Goal: Transaction & Acquisition: Purchase product/service

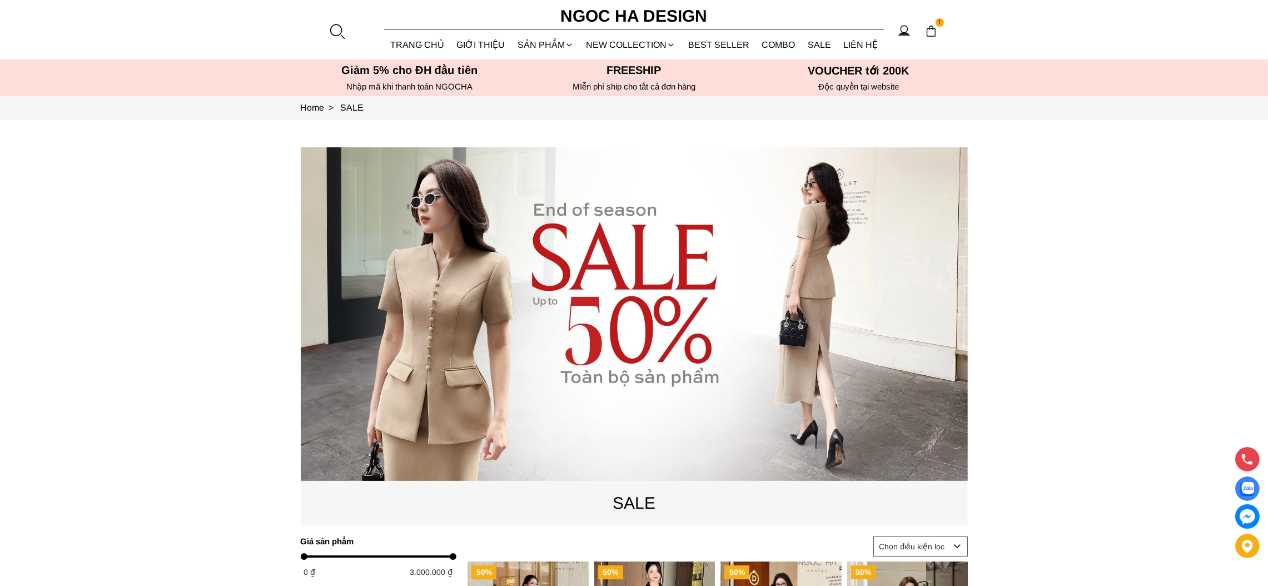
click at [336, 32] on div at bounding box center [337, 31] width 17 height 17
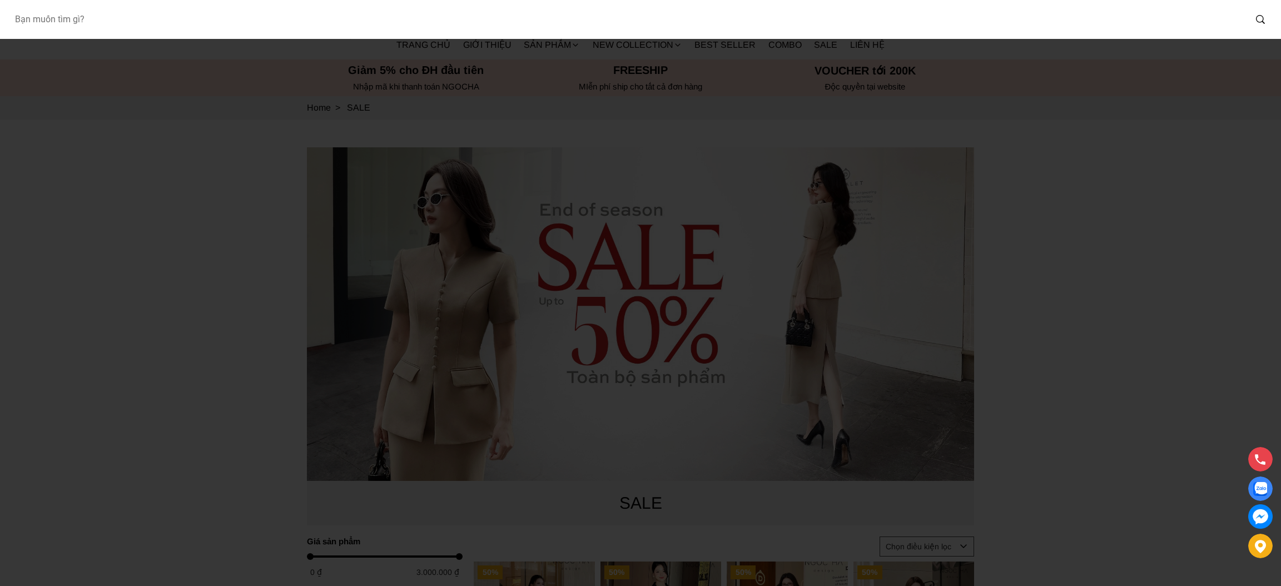
click at [326, 18] on input "Input search Bạn muốn tìm gì?" at bounding box center [626, 20] width 1240 height 26
type input "A1078"
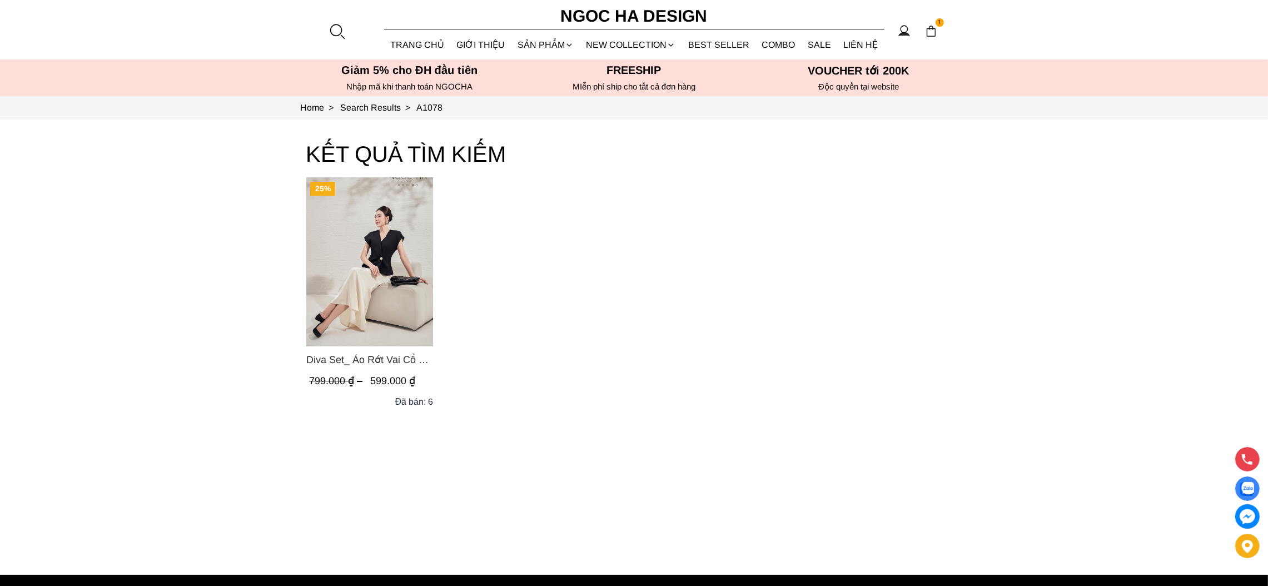
click at [388, 311] on img "Product image - Diva Set_ Áo Rớt Vai Cổ V, Chân Váy Lụa Đuôi Cá A1078+CV134" at bounding box center [369, 261] width 127 height 169
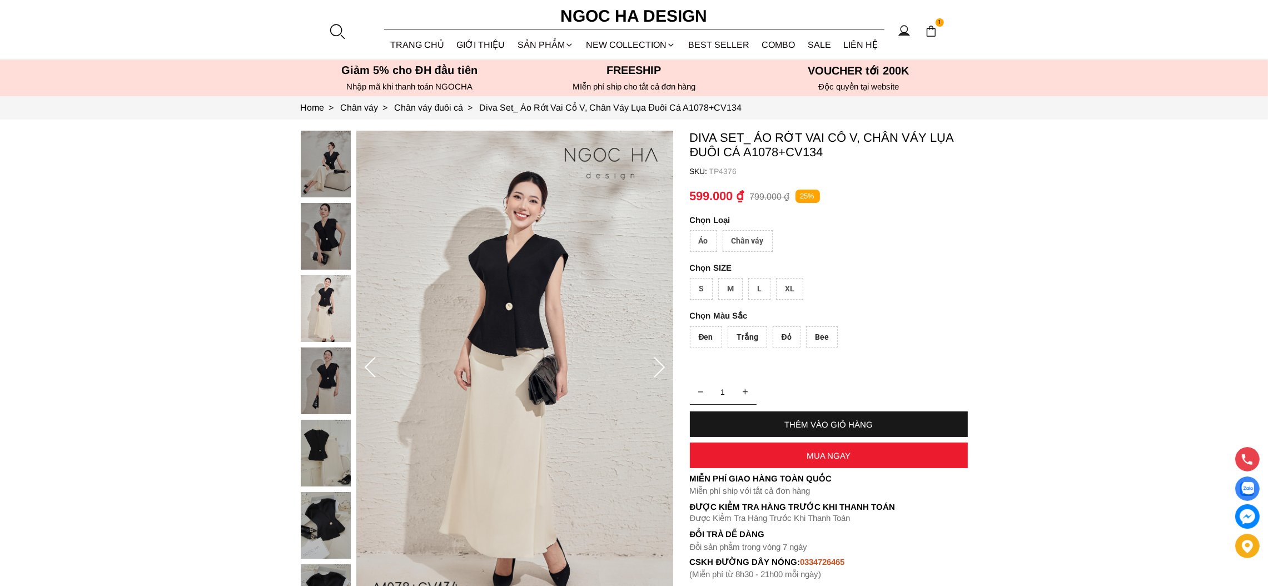
click at [661, 375] on icon at bounding box center [659, 368] width 22 height 22
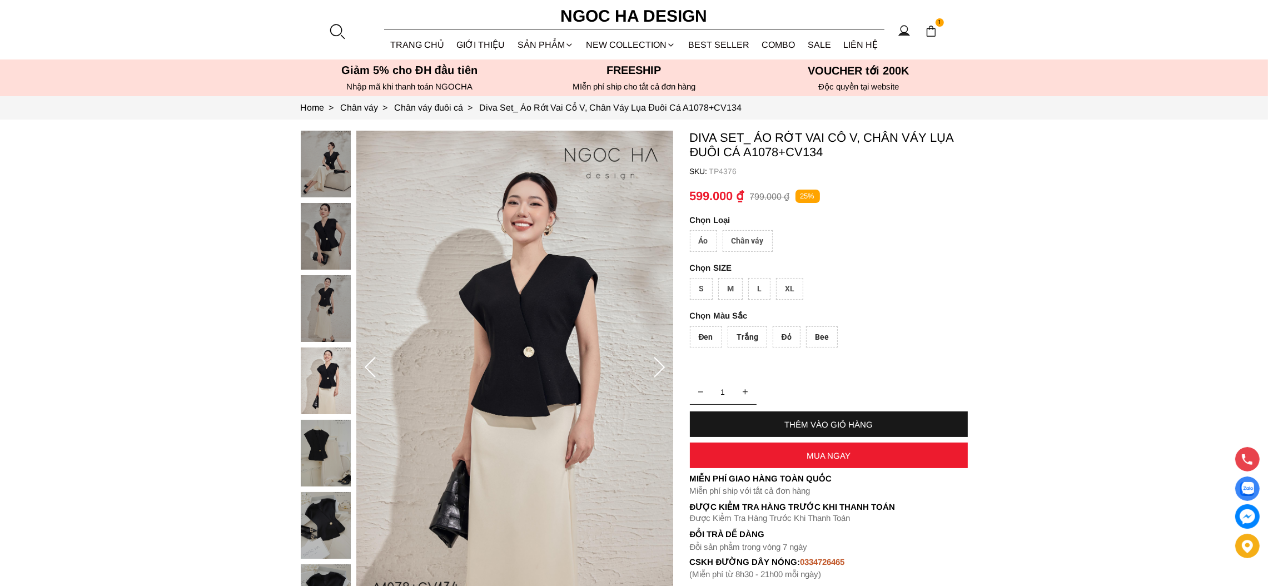
click at [661, 375] on icon at bounding box center [659, 368] width 22 height 22
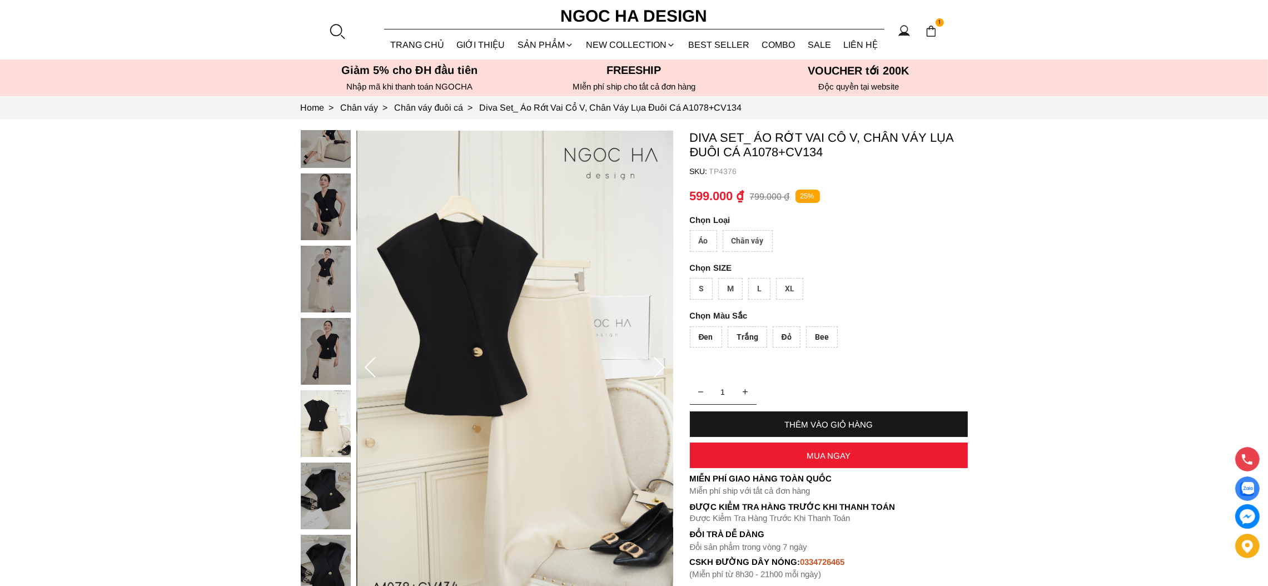
click at [661, 375] on icon at bounding box center [659, 368] width 22 height 22
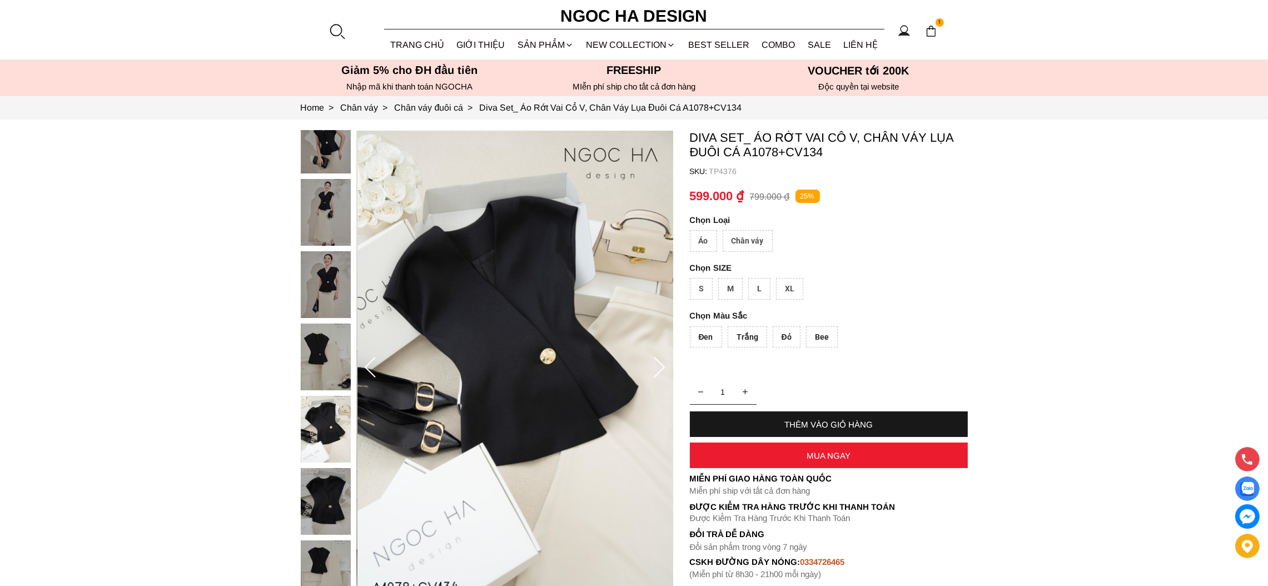
click at [659, 373] on icon at bounding box center [659, 368] width 22 height 22
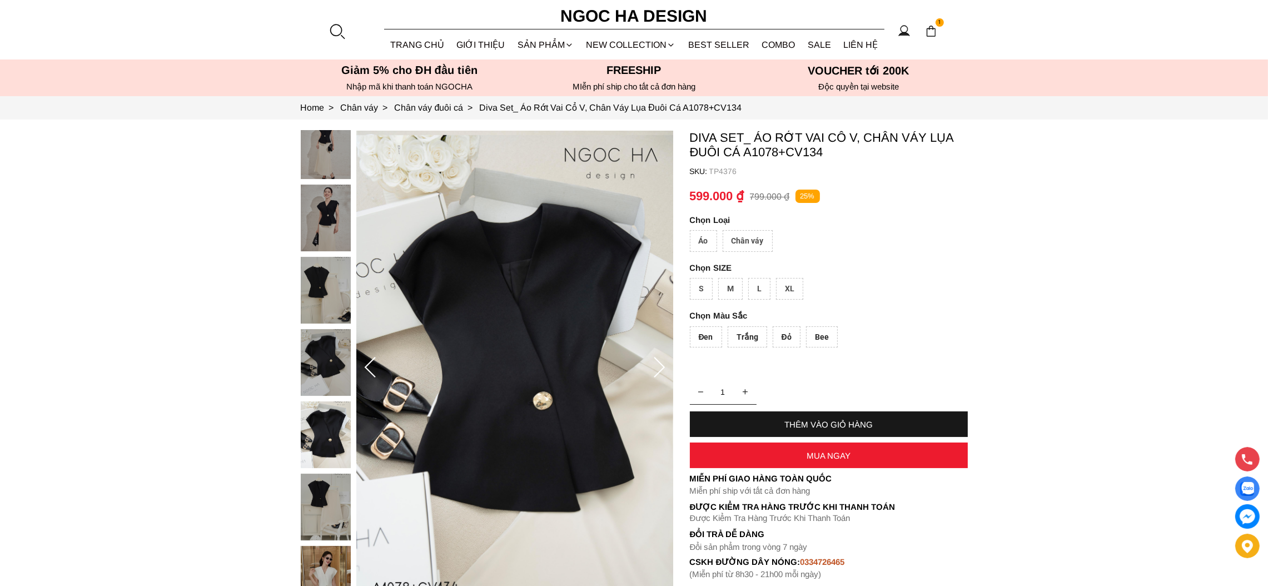
click at [659, 373] on icon at bounding box center [659, 368] width 22 height 22
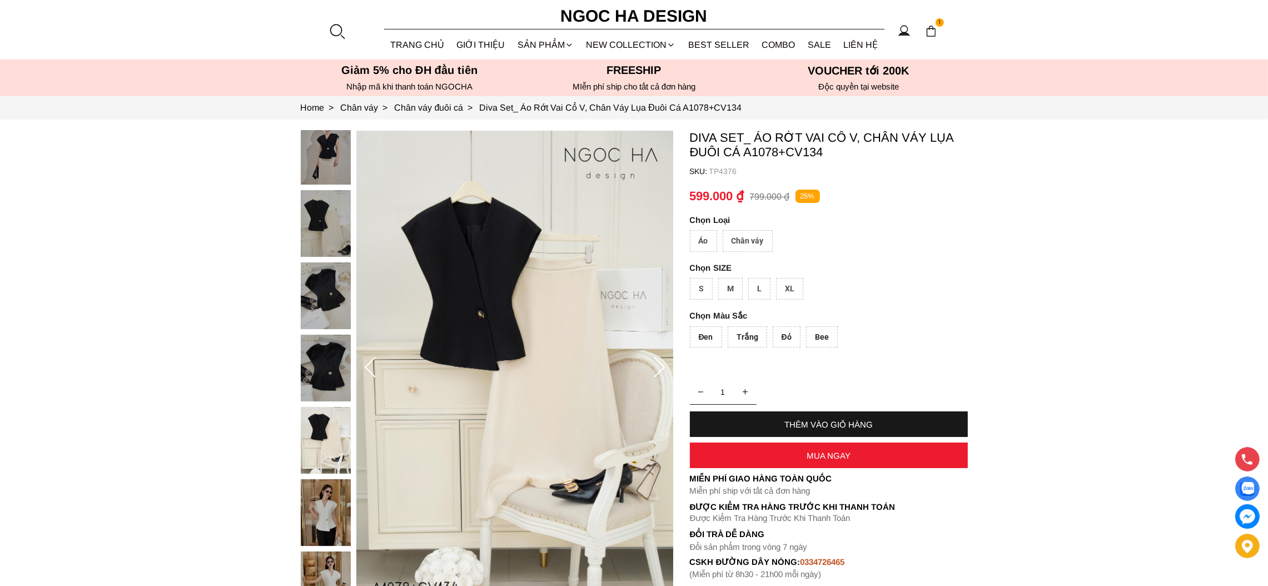
click at [663, 365] on icon at bounding box center [659, 367] width 11 height 21
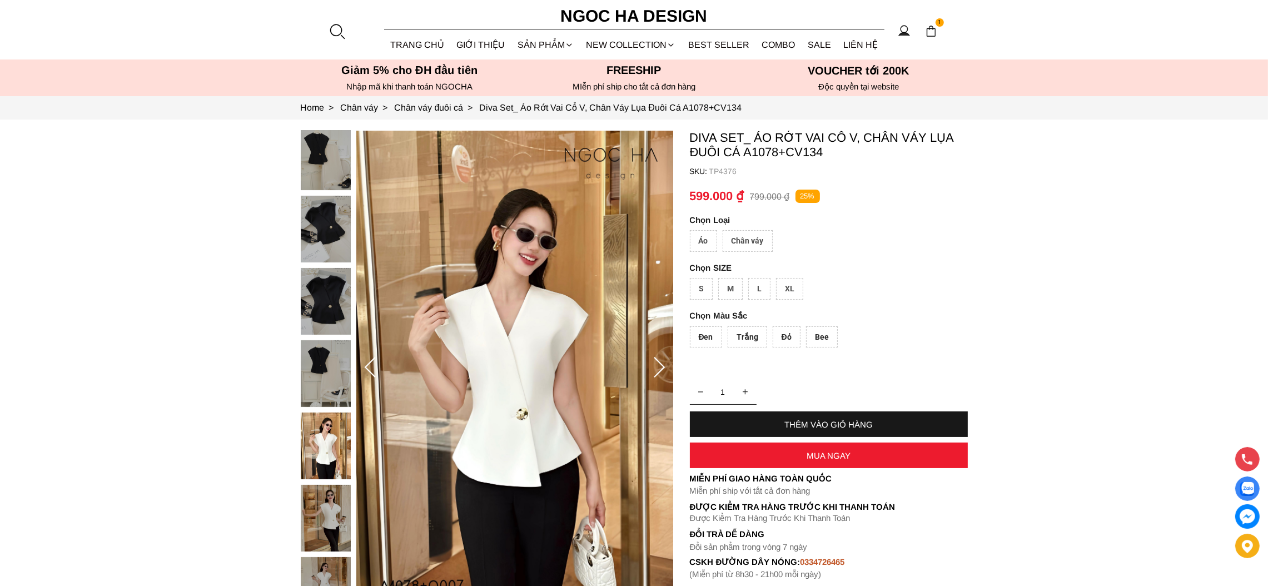
click at [663, 365] on icon at bounding box center [659, 367] width 11 height 21
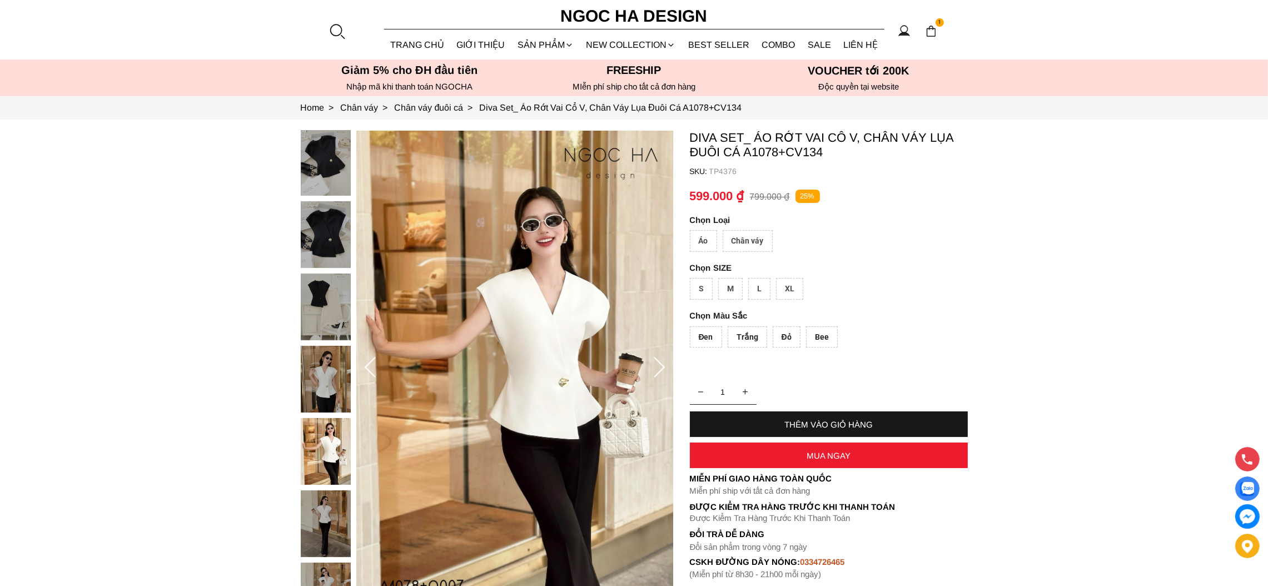
click at [663, 365] on icon at bounding box center [659, 367] width 11 height 21
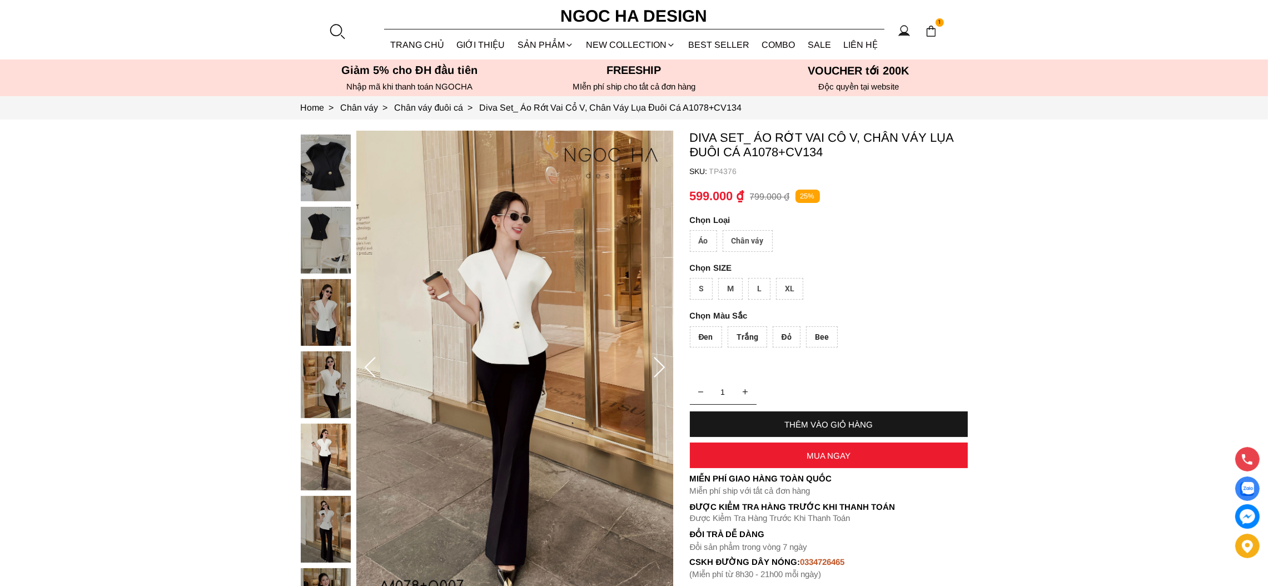
click at [663, 365] on icon at bounding box center [659, 367] width 11 height 21
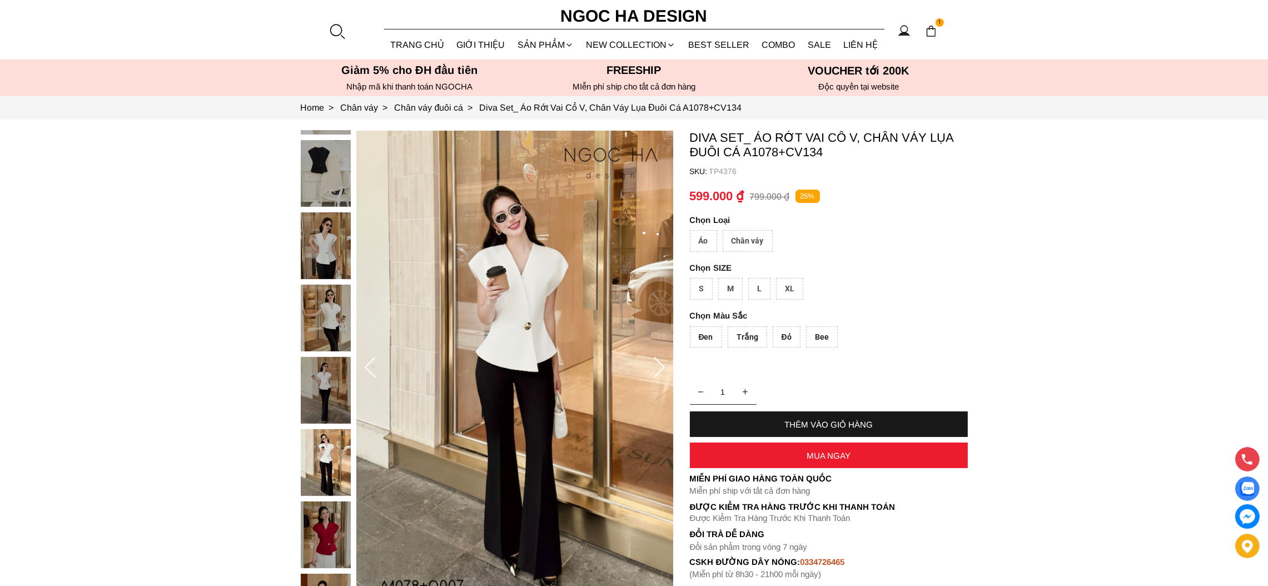
click at [663, 365] on icon at bounding box center [659, 367] width 11 height 21
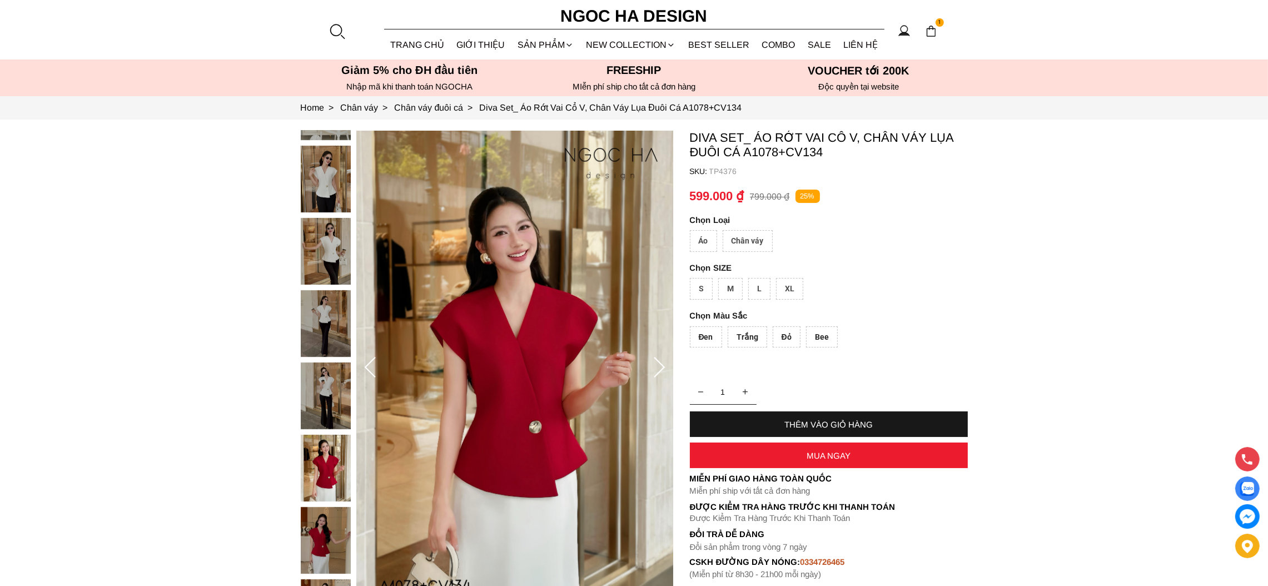
click at [663, 365] on icon at bounding box center [659, 367] width 11 height 21
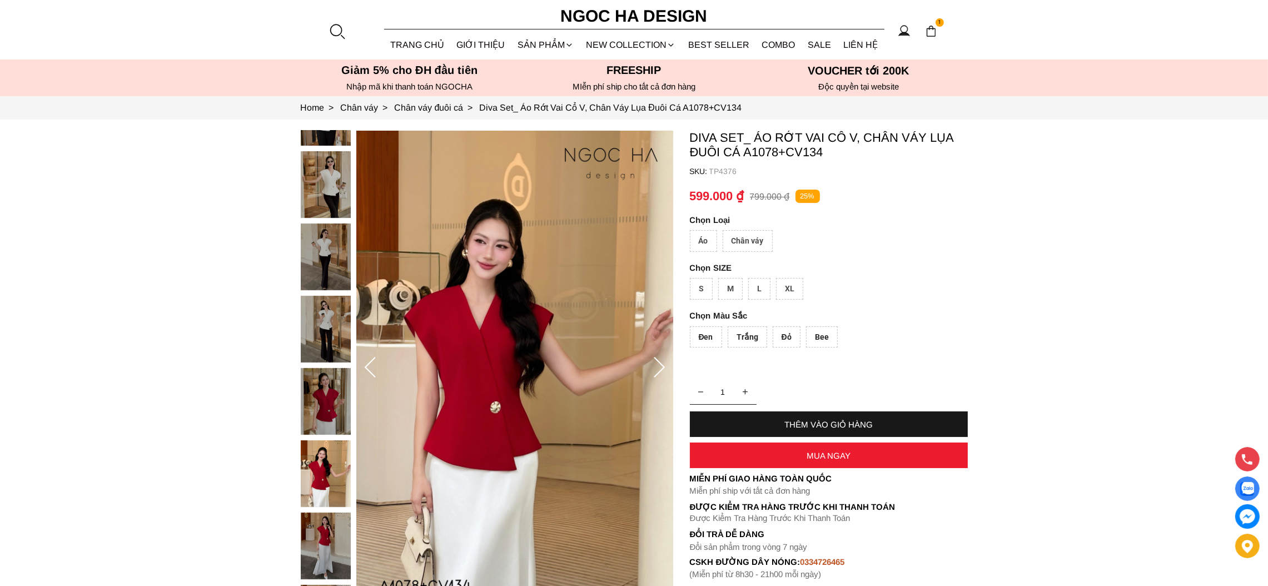
click at [663, 365] on icon at bounding box center [659, 367] width 11 height 21
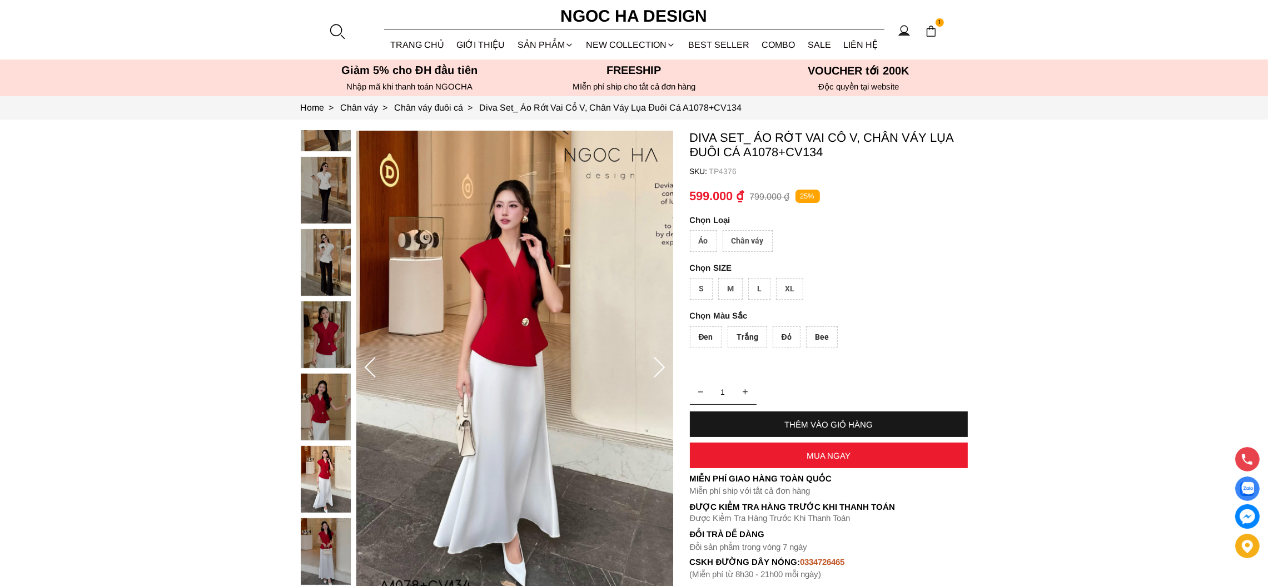
click at [662, 365] on icon at bounding box center [659, 367] width 11 height 21
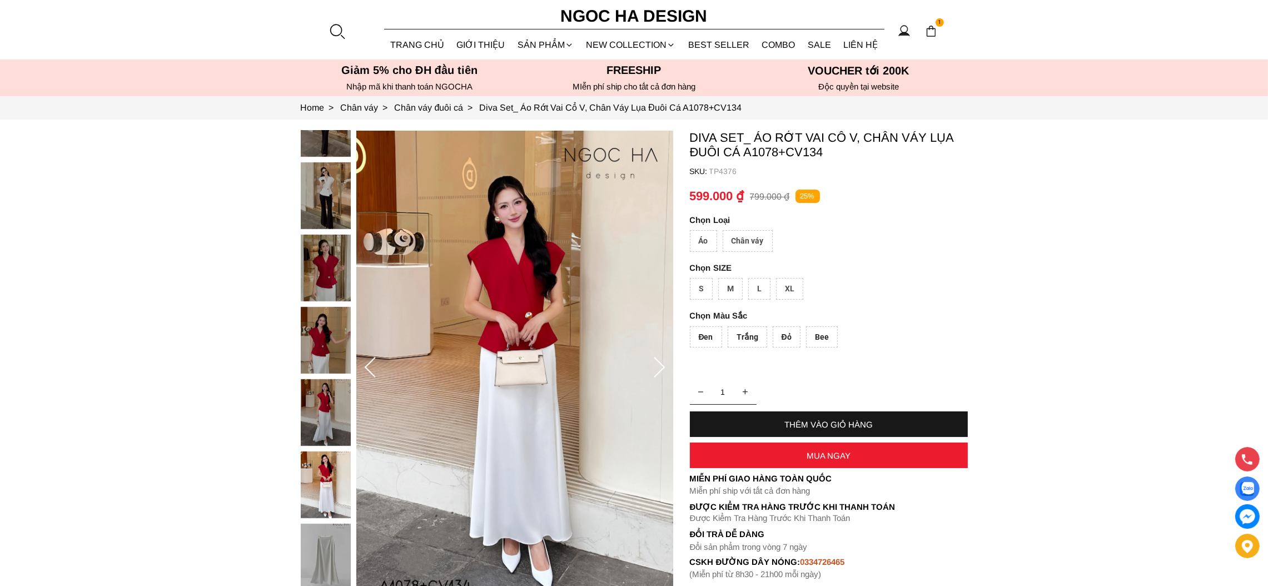
click at [662, 365] on icon at bounding box center [659, 367] width 11 height 21
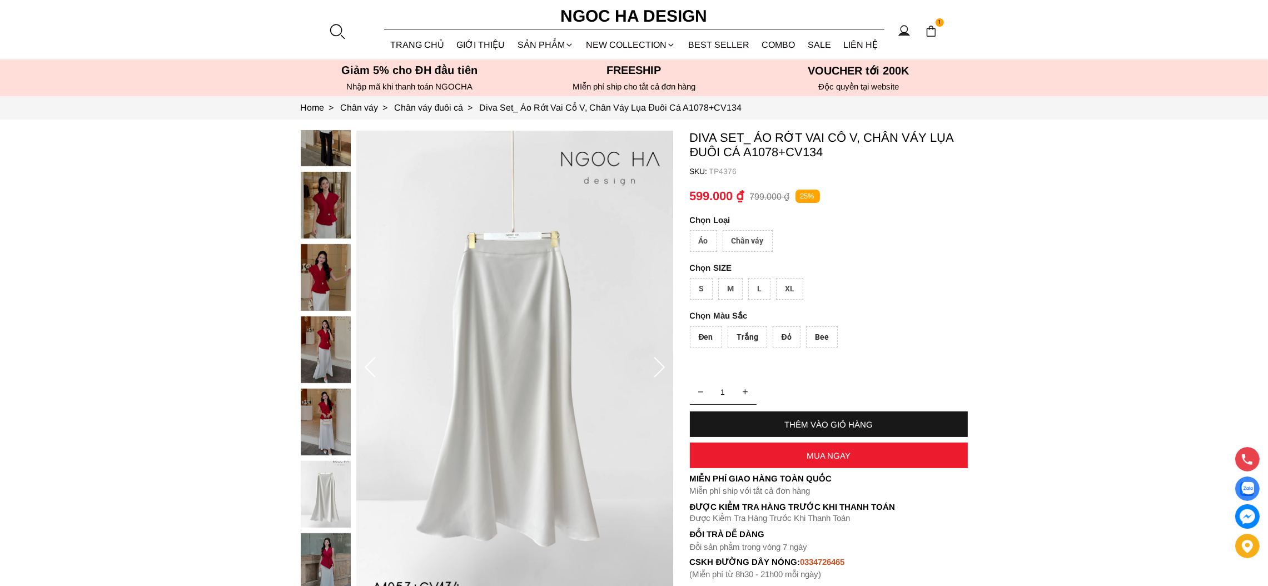
click at [662, 365] on icon at bounding box center [659, 367] width 11 height 21
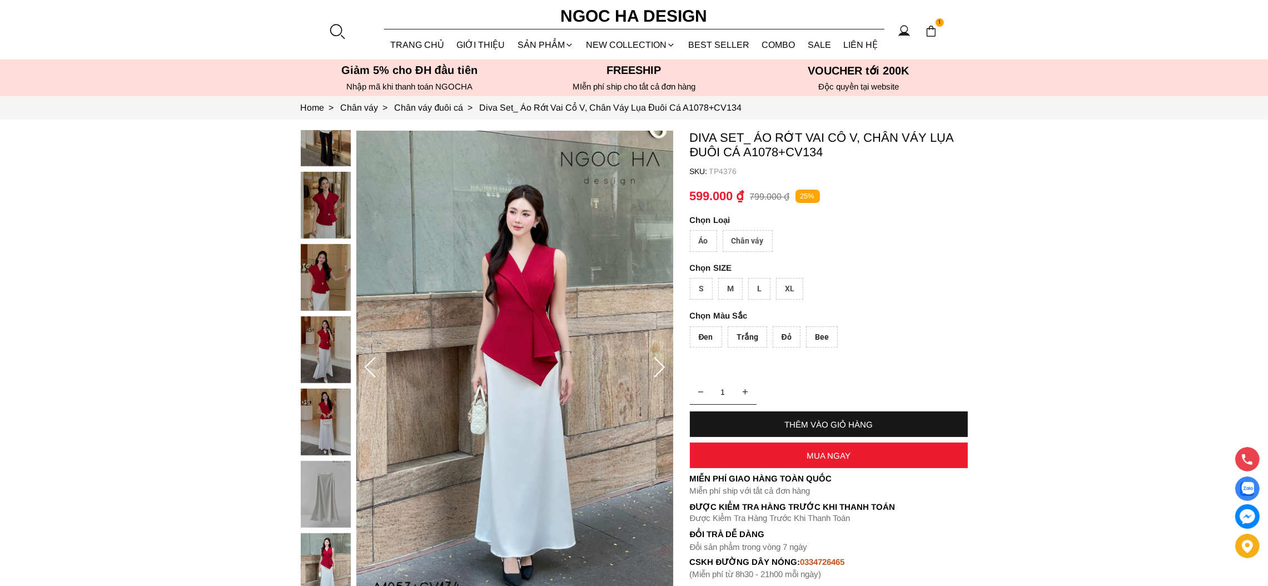
click at [662, 365] on icon at bounding box center [659, 367] width 11 height 21
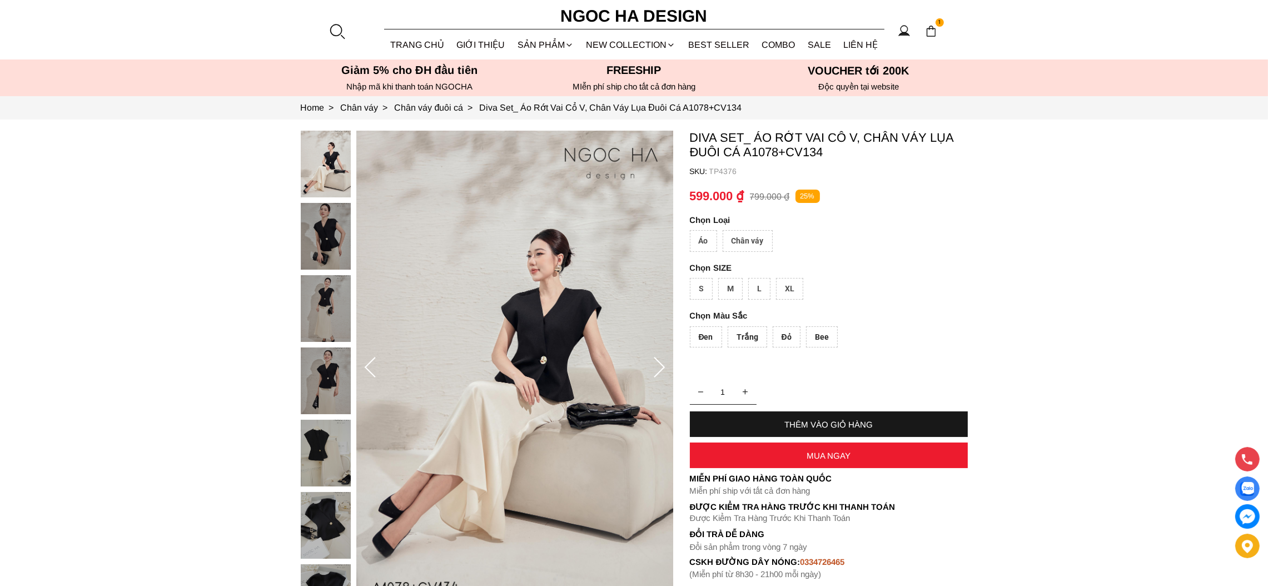
click at [662, 365] on icon at bounding box center [659, 367] width 11 height 21
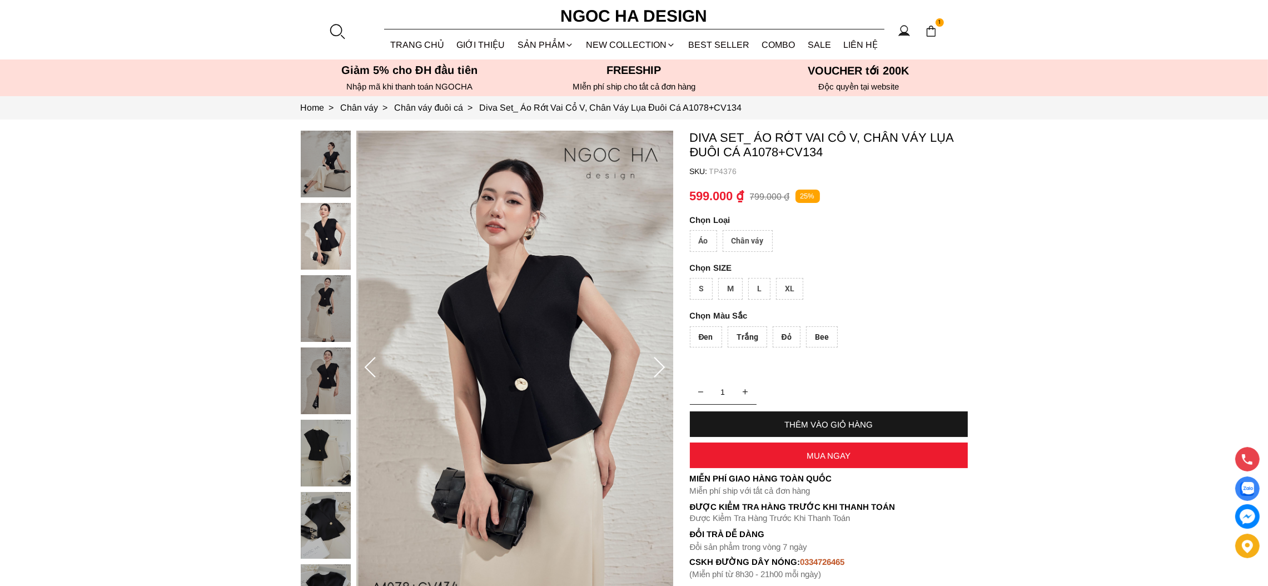
click at [662, 365] on icon at bounding box center [659, 367] width 11 height 21
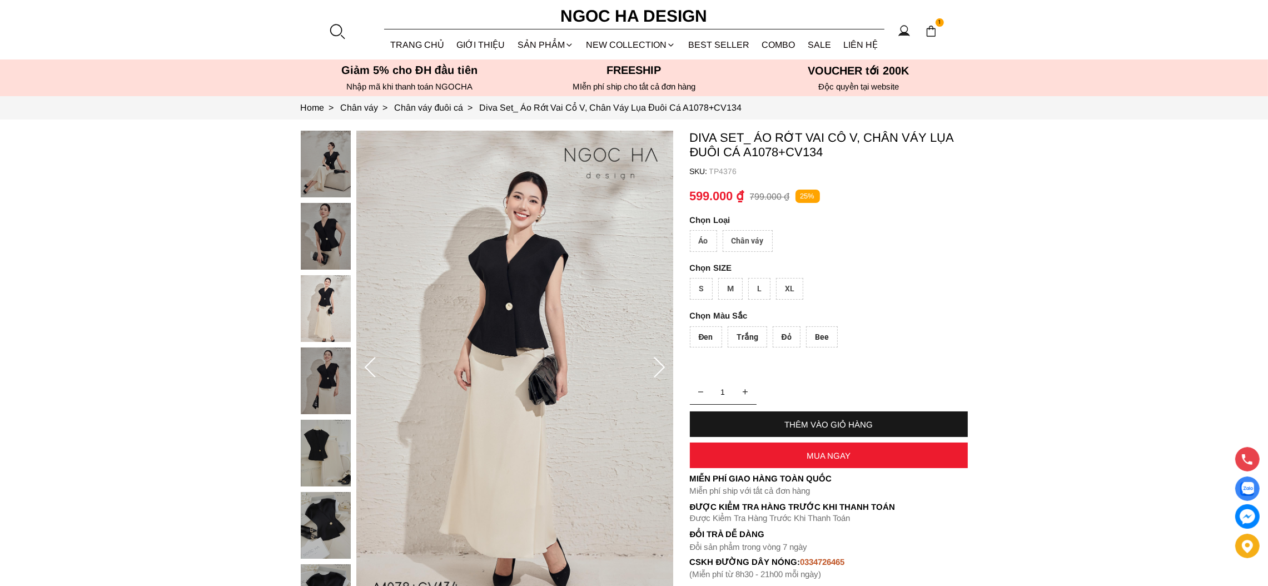
click at [662, 365] on icon at bounding box center [659, 367] width 11 height 21
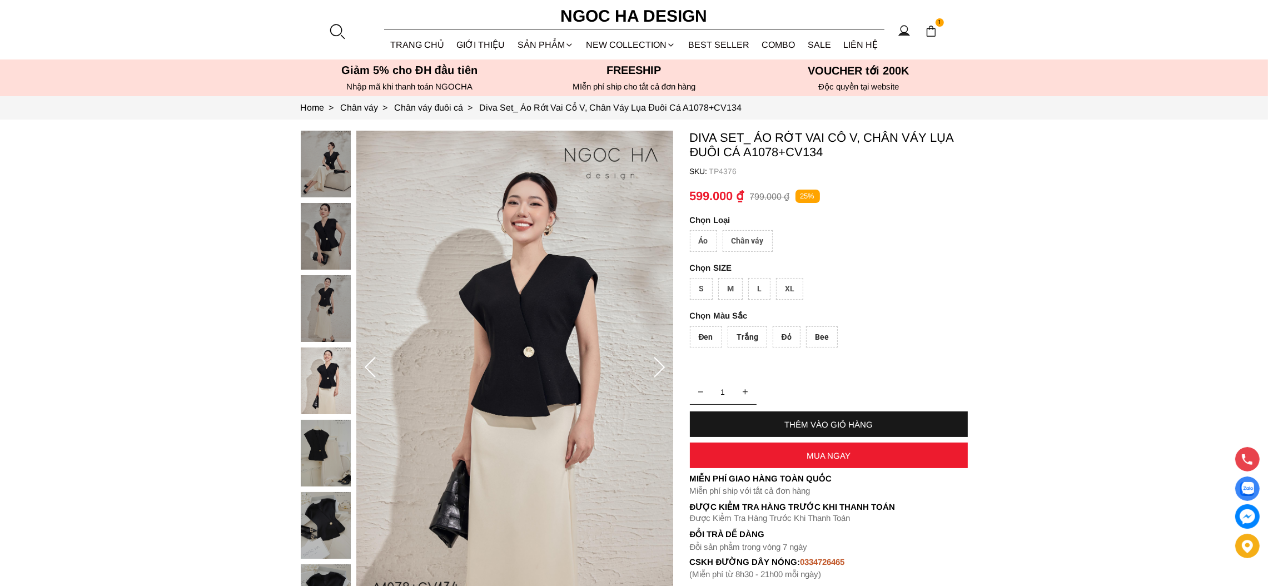
click at [662, 374] on icon at bounding box center [659, 368] width 22 height 22
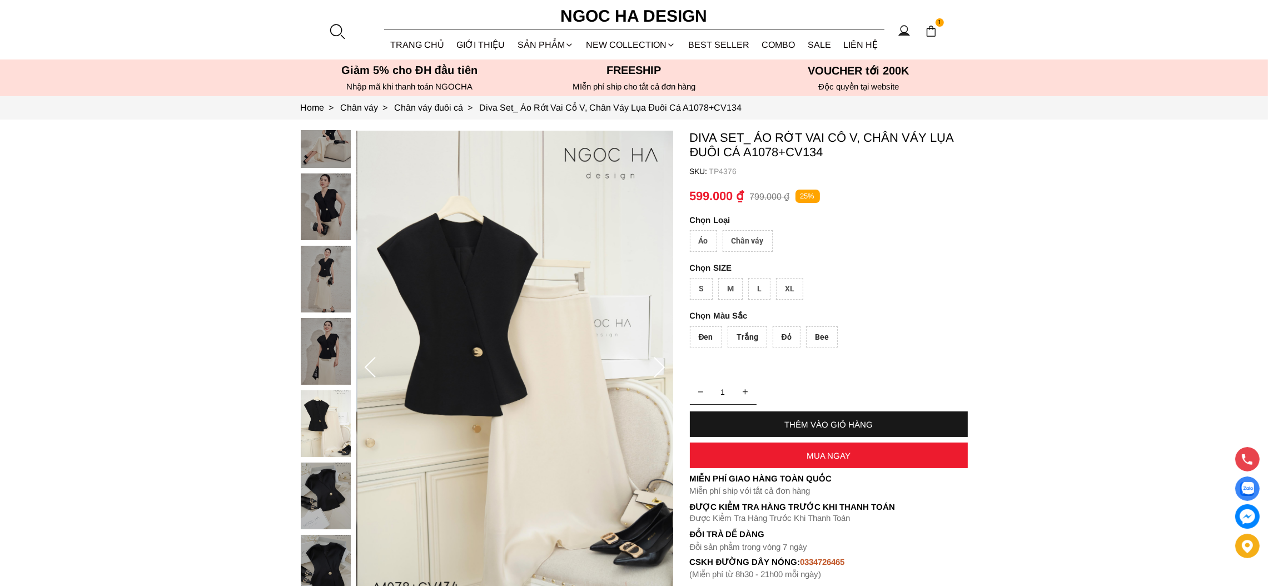
click at [662, 374] on icon at bounding box center [659, 368] width 22 height 22
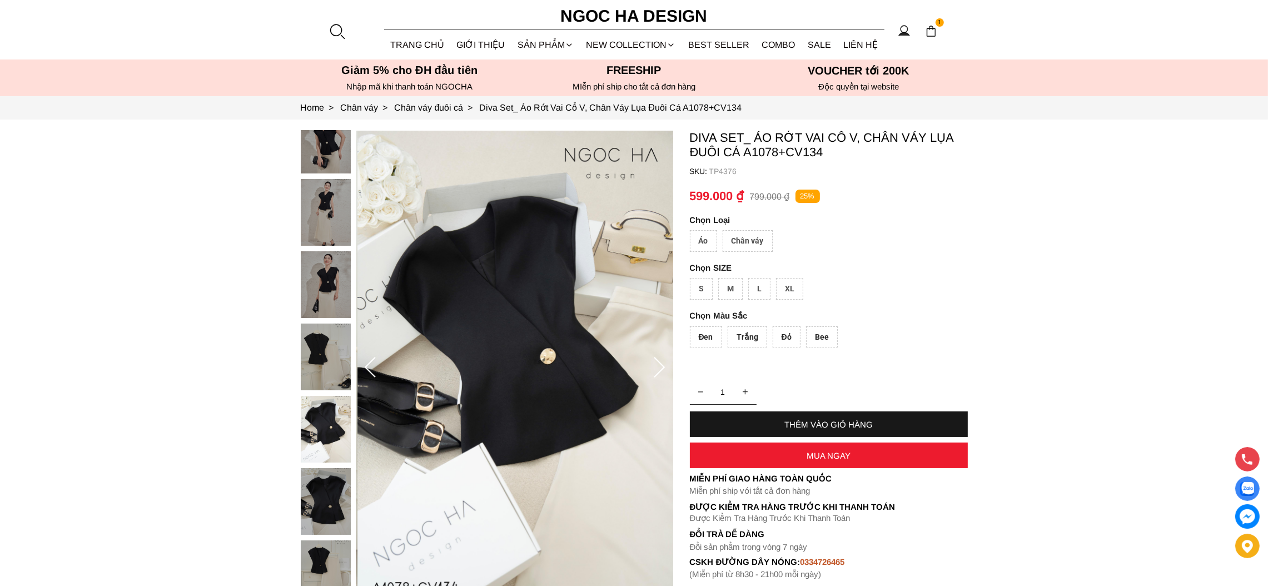
click at [662, 374] on icon at bounding box center [659, 368] width 22 height 22
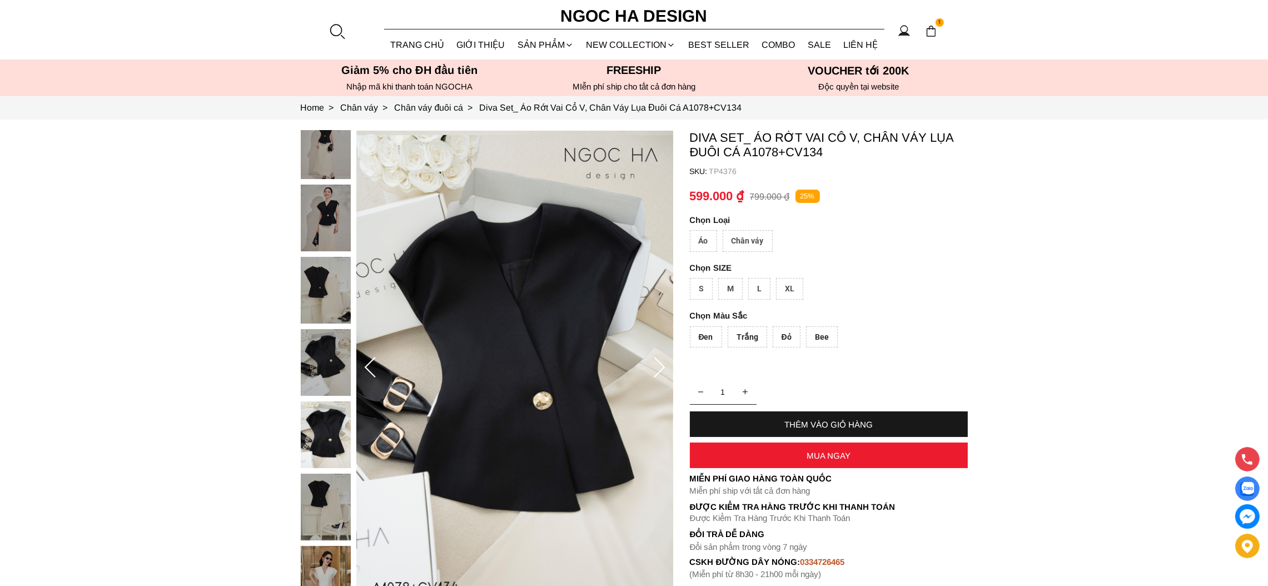
click at [662, 374] on icon at bounding box center [659, 368] width 22 height 22
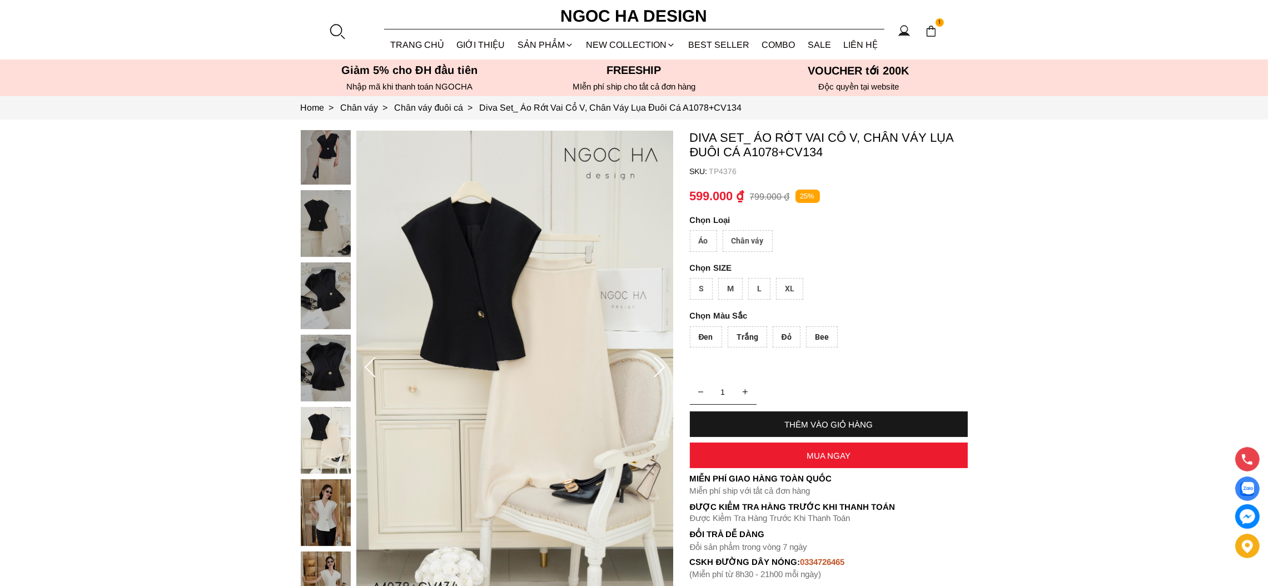
click at [662, 375] on icon at bounding box center [659, 368] width 22 height 22
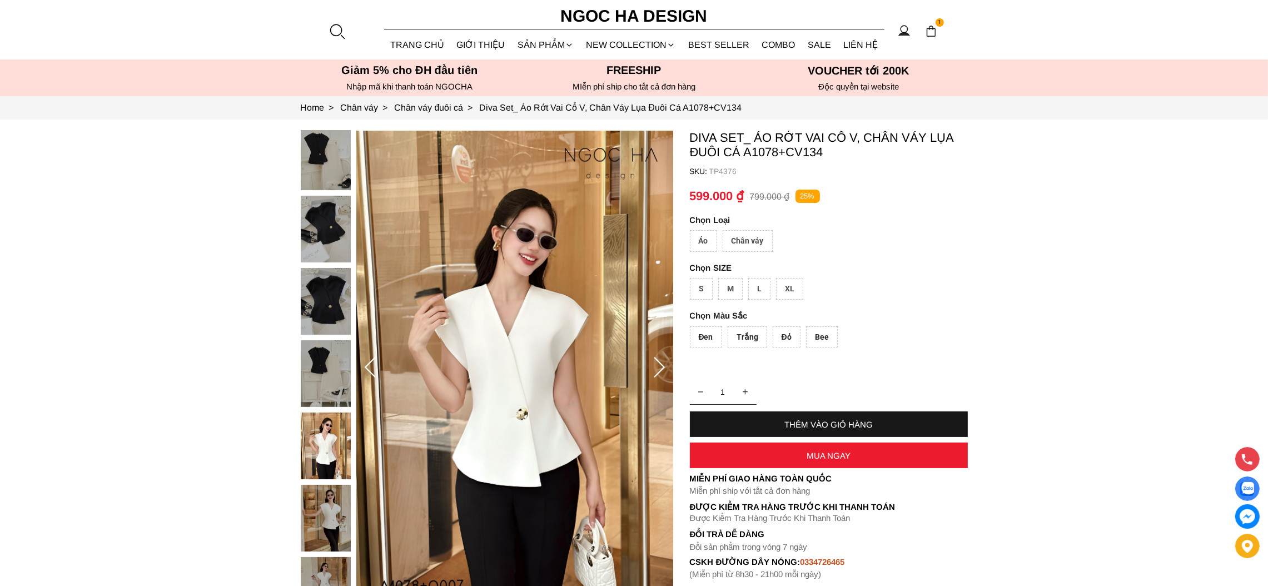
click at [662, 375] on icon at bounding box center [659, 368] width 22 height 22
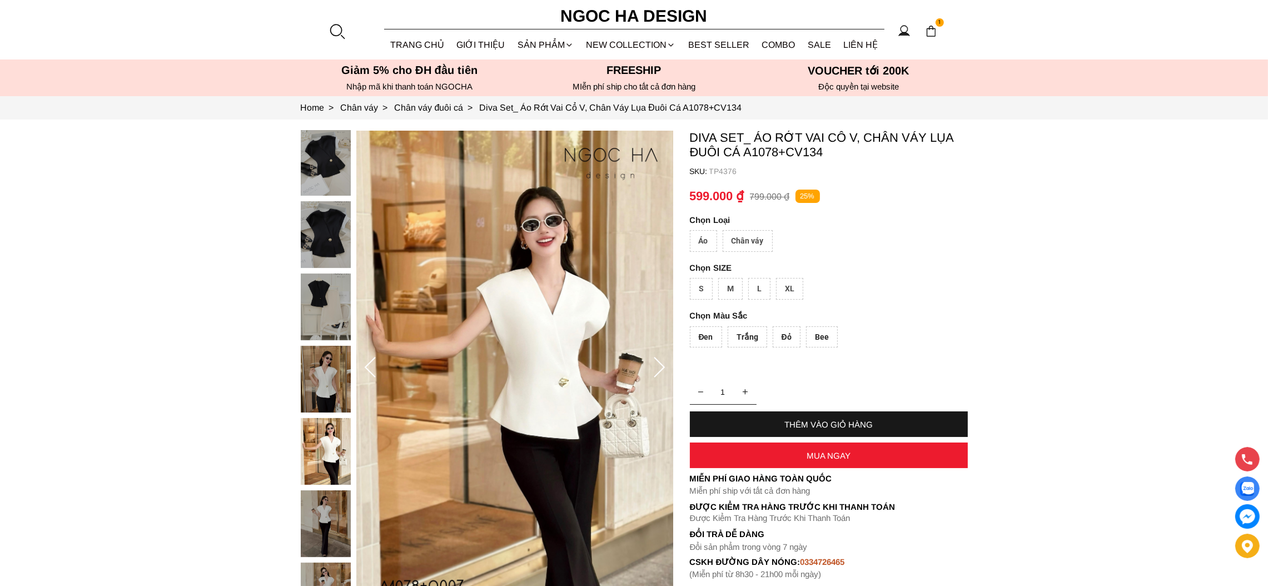
click at [662, 375] on icon at bounding box center [659, 368] width 22 height 22
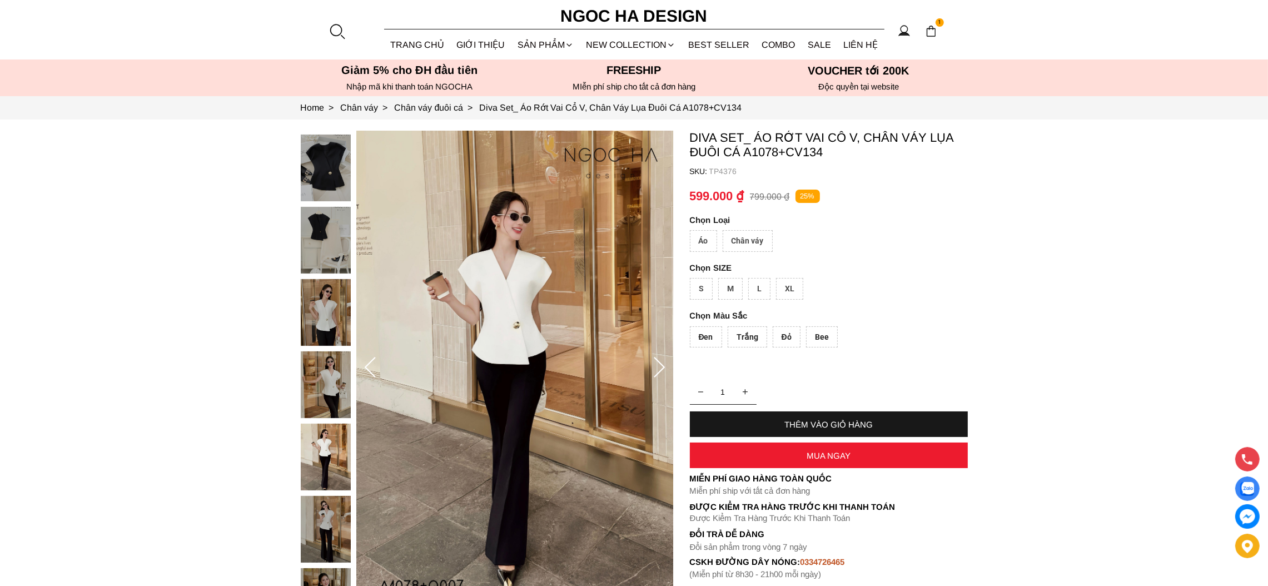
click at [662, 375] on icon at bounding box center [659, 368] width 22 height 22
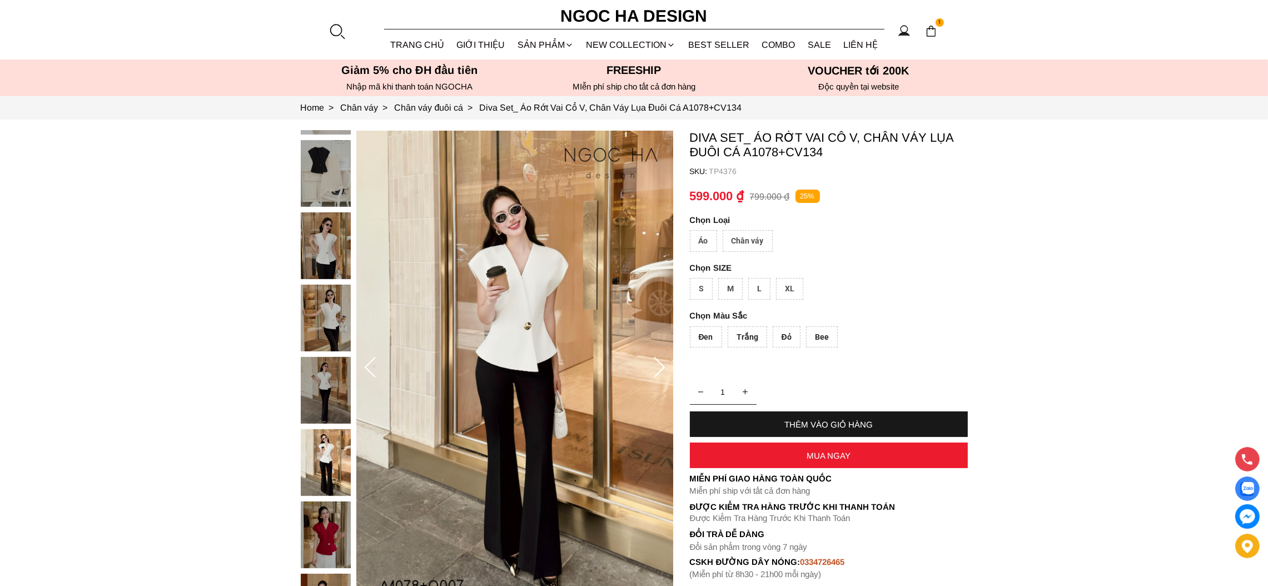
click at [662, 375] on icon at bounding box center [659, 368] width 22 height 22
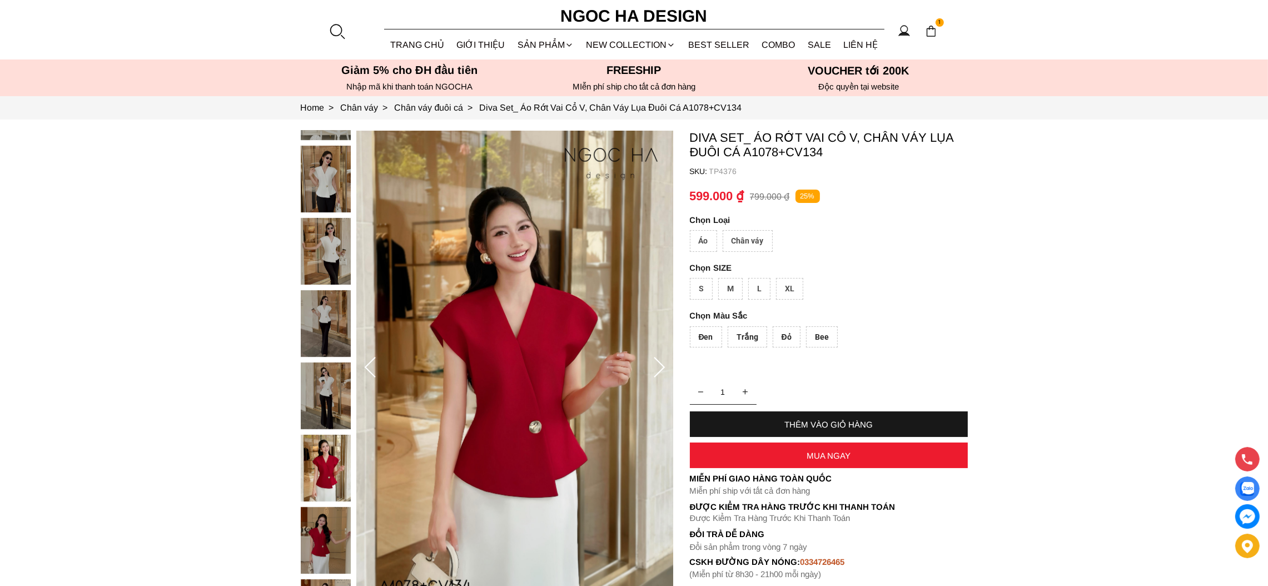
click at [662, 375] on icon at bounding box center [659, 368] width 22 height 22
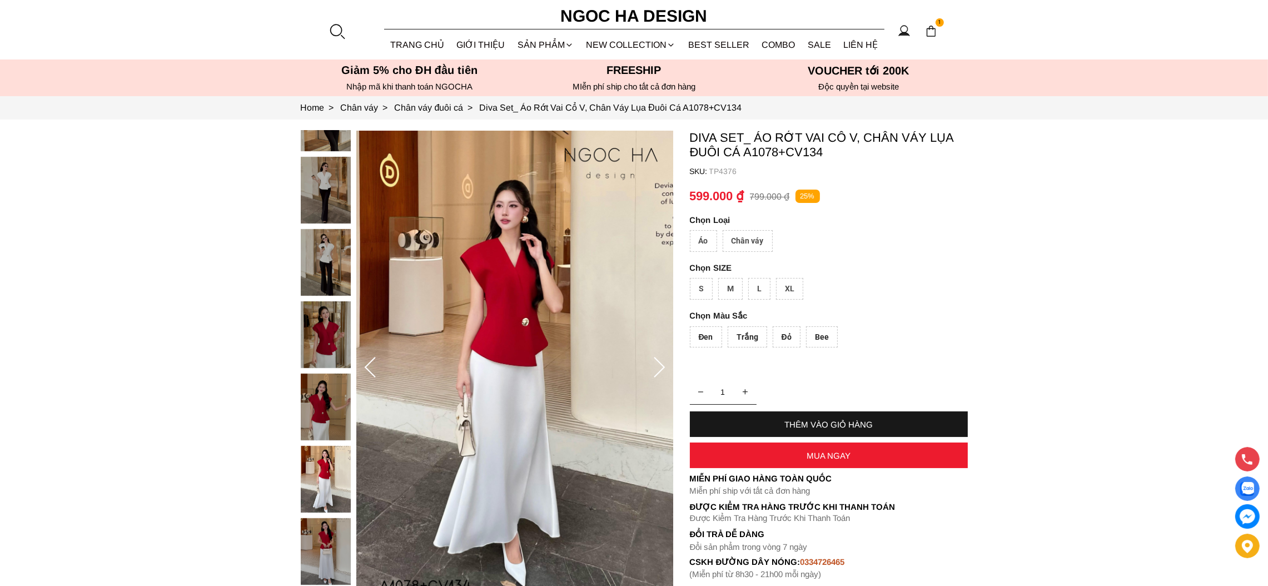
click at [662, 375] on icon at bounding box center [659, 368] width 22 height 22
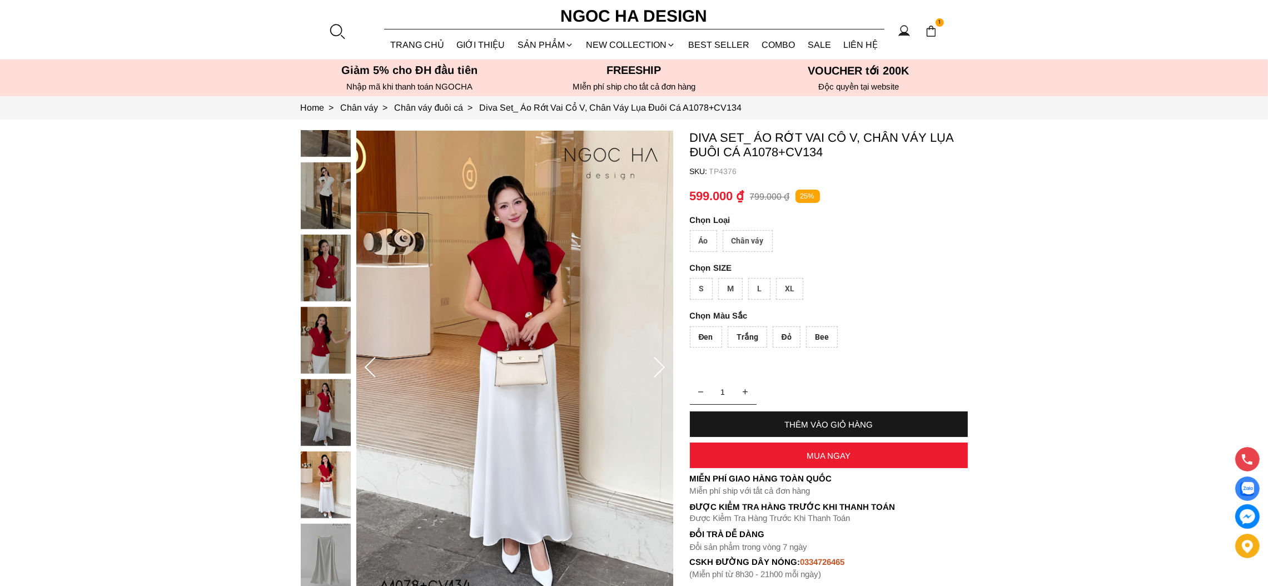
click at [662, 376] on icon at bounding box center [659, 368] width 22 height 22
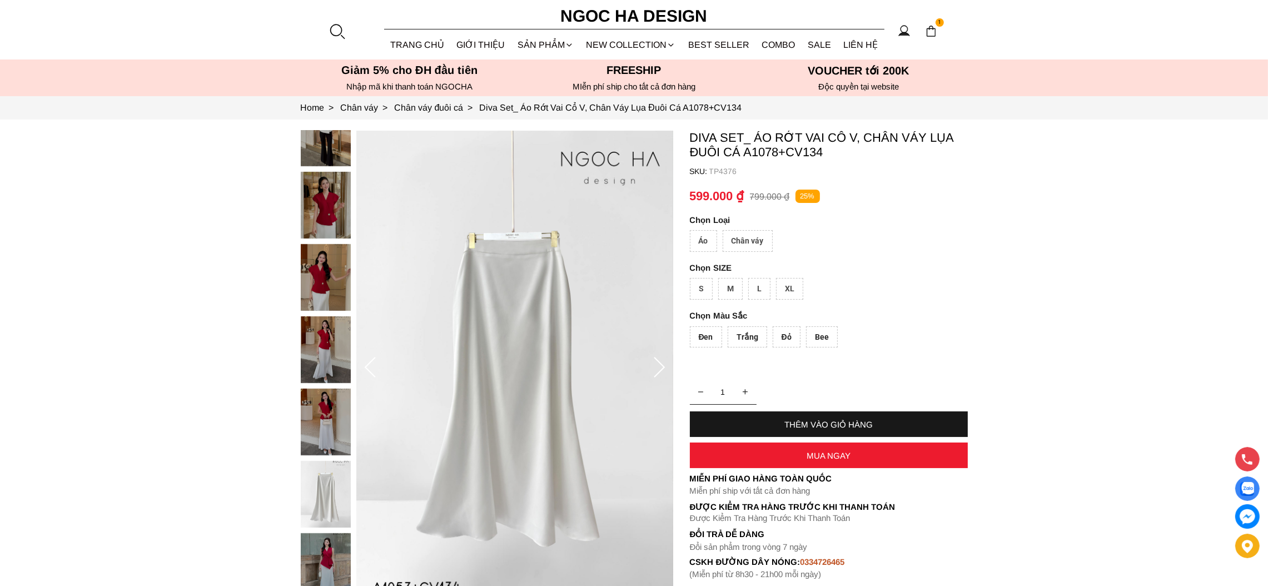
click at [662, 376] on icon at bounding box center [659, 368] width 22 height 22
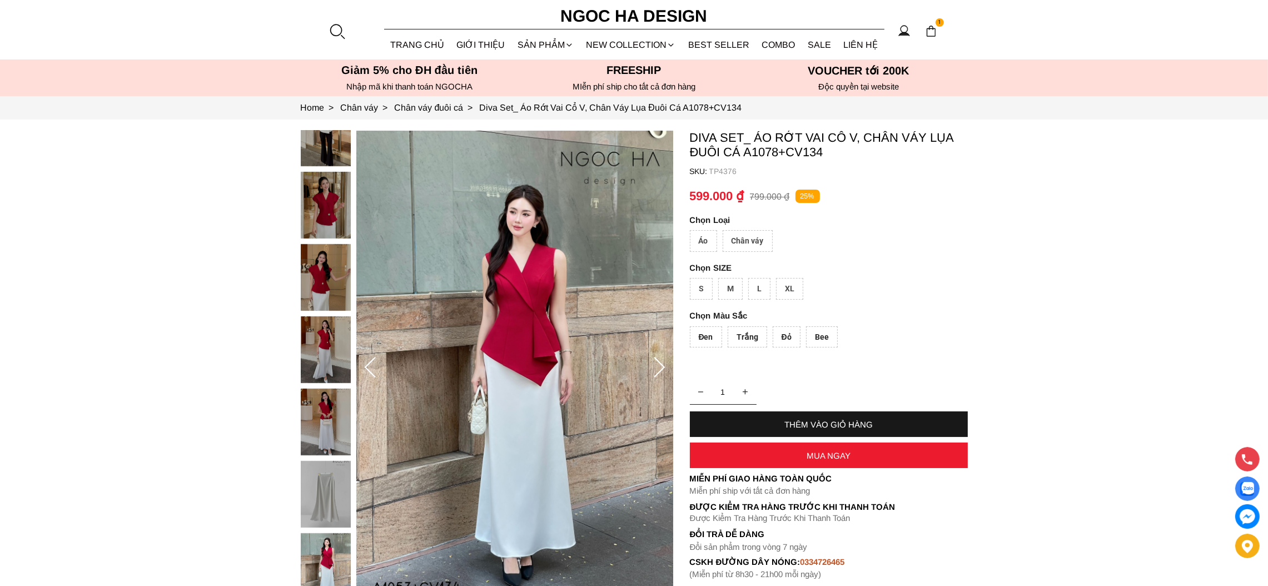
click at [662, 376] on icon at bounding box center [659, 368] width 22 height 22
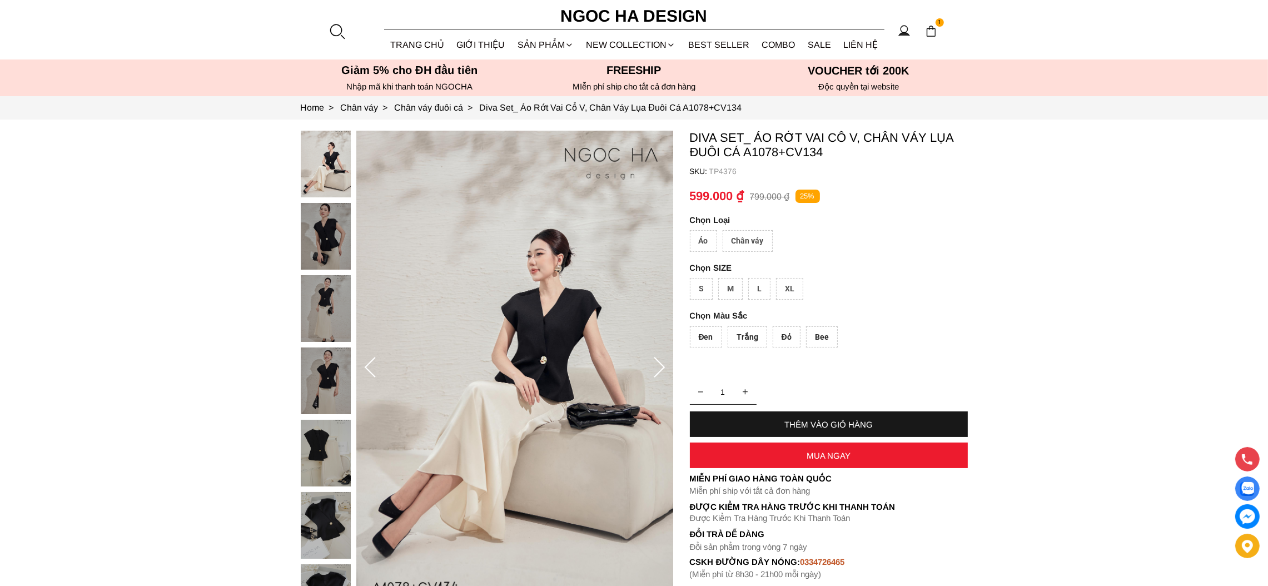
click at [662, 376] on icon at bounding box center [659, 368] width 22 height 22
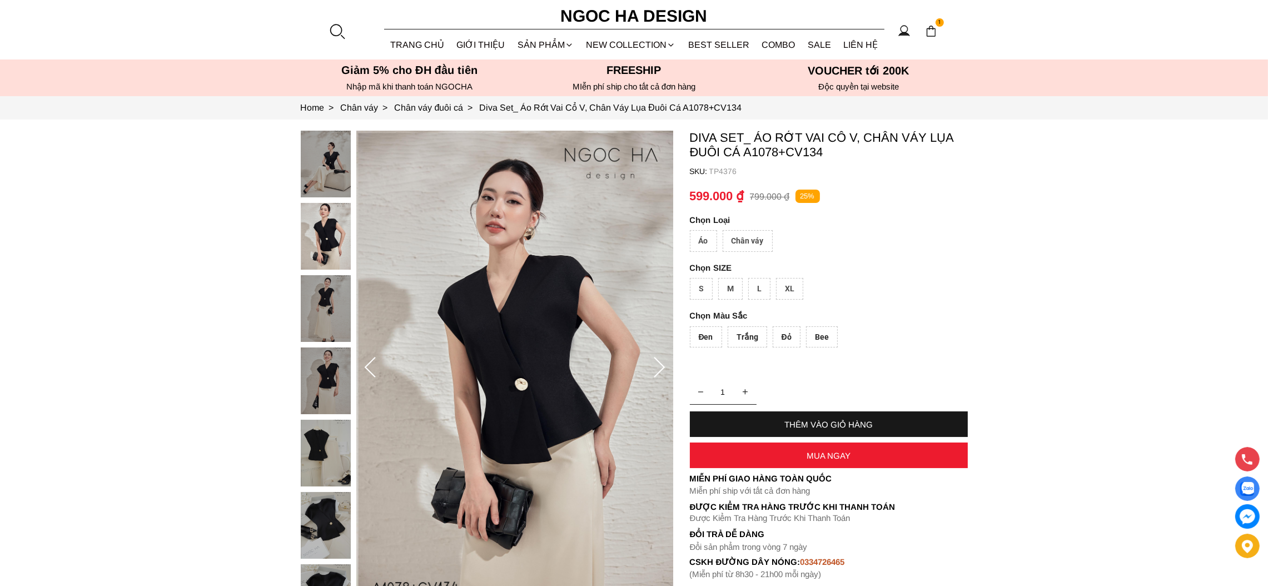
click at [662, 376] on icon at bounding box center [659, 368] width 22 height 22
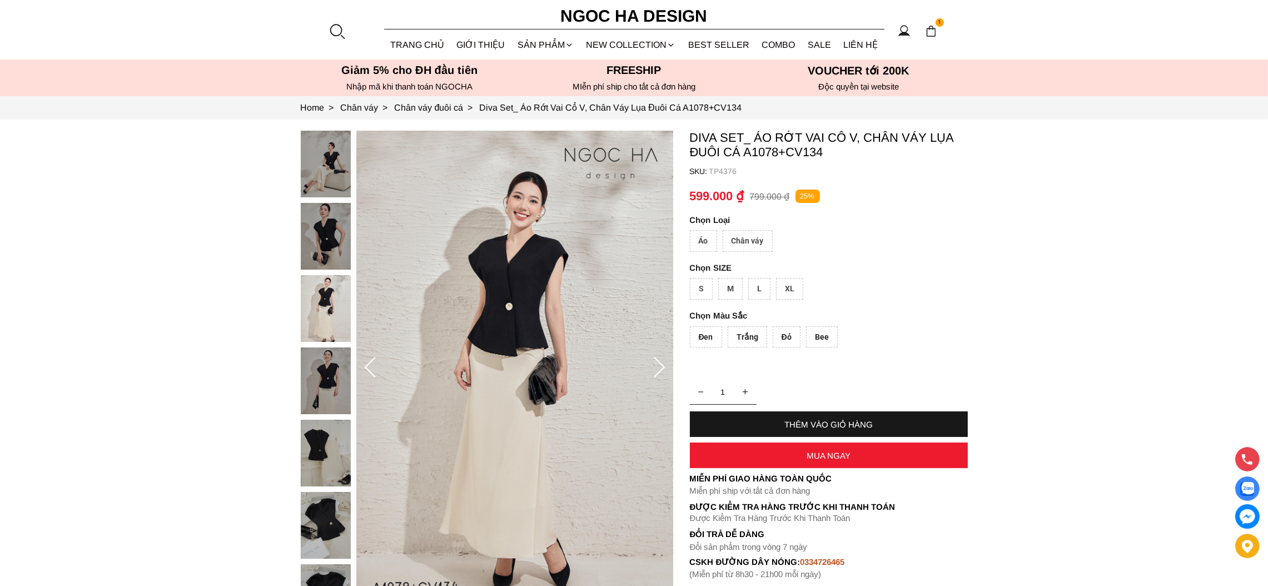
click at [657, 369] on icon at bounding box center [659, 368] width 22 height 22
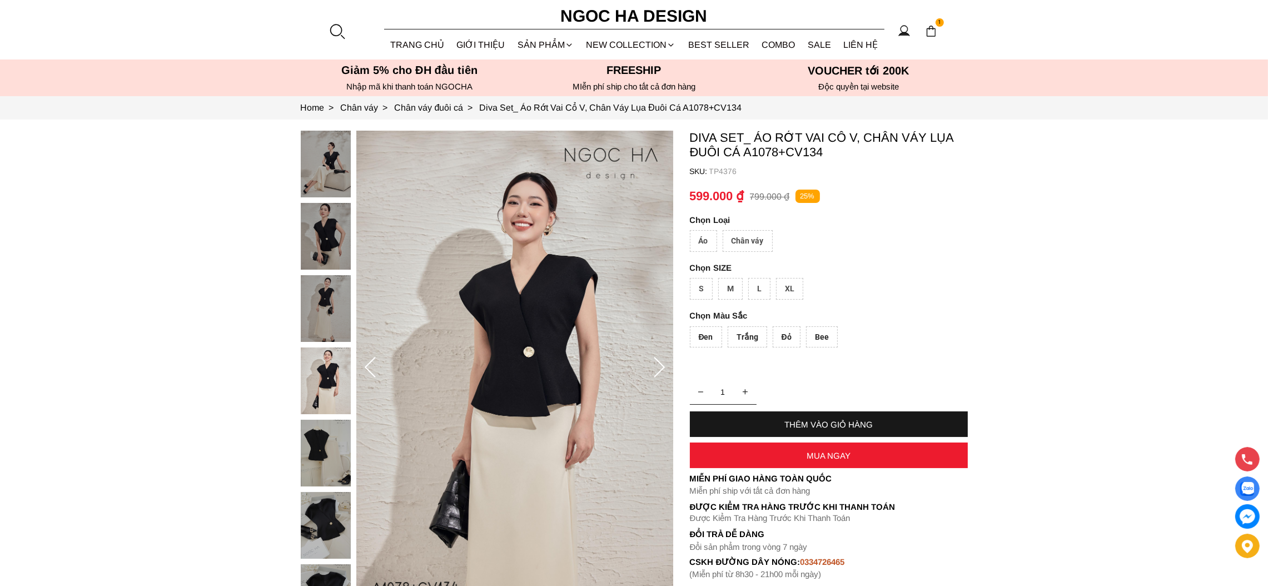
click at [657, 369] on icon at bounding box center [659, 368] width 22 height 22
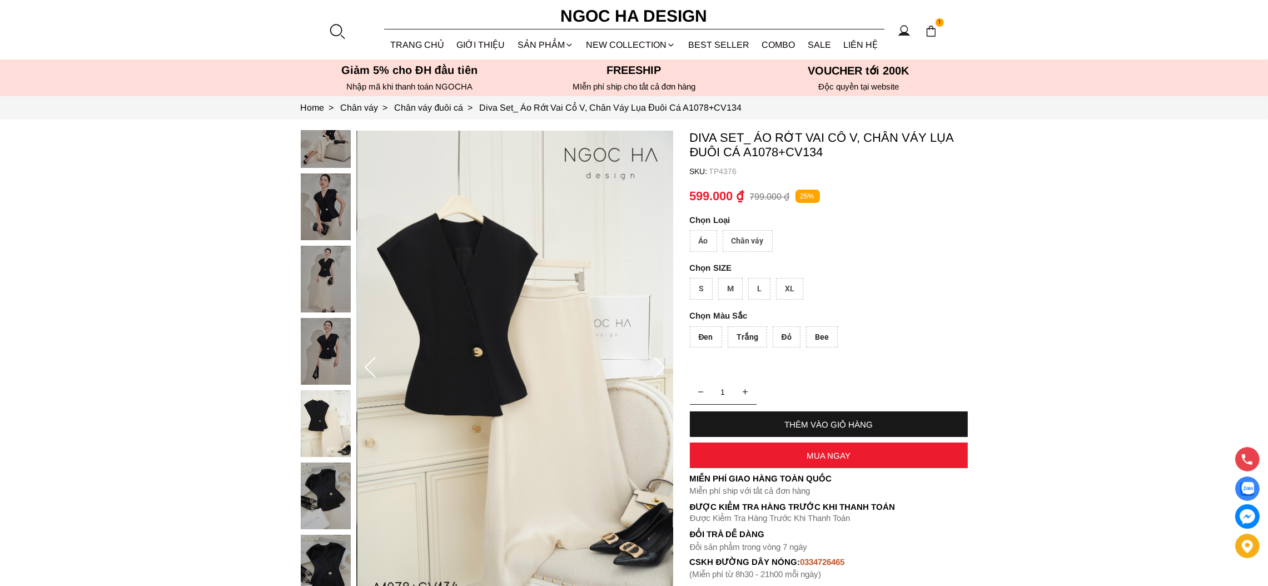
click at [657, 369] on icon at bounding box center [659, 368] width 22 height 22
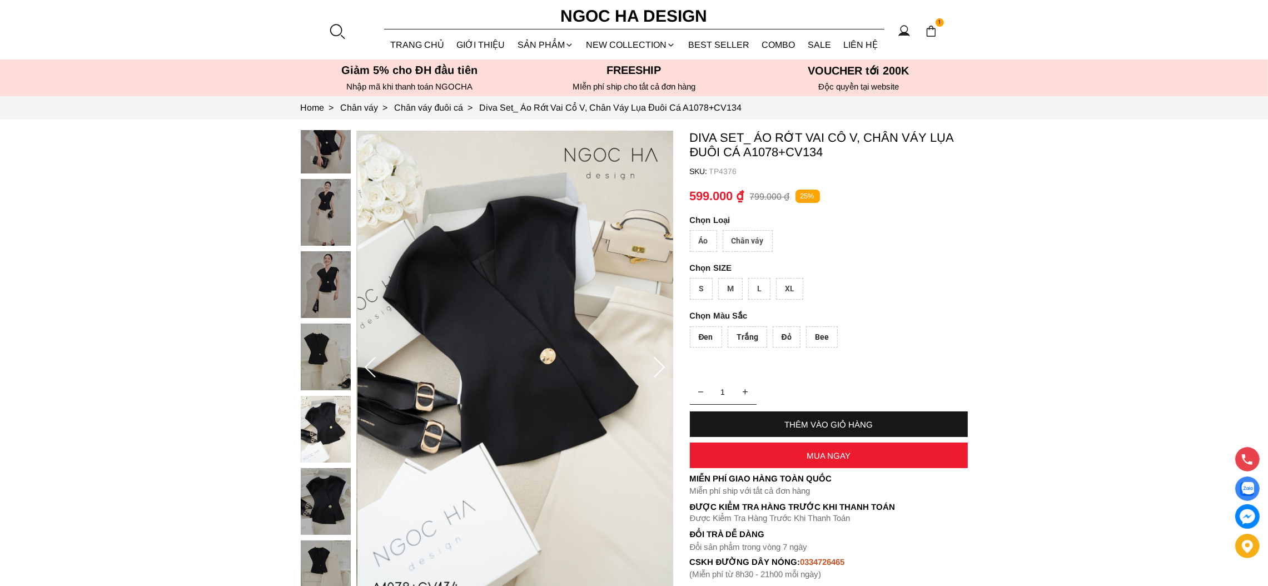
click at [657, 370] on icon at bounding box center [659, 368] width 22 height 22
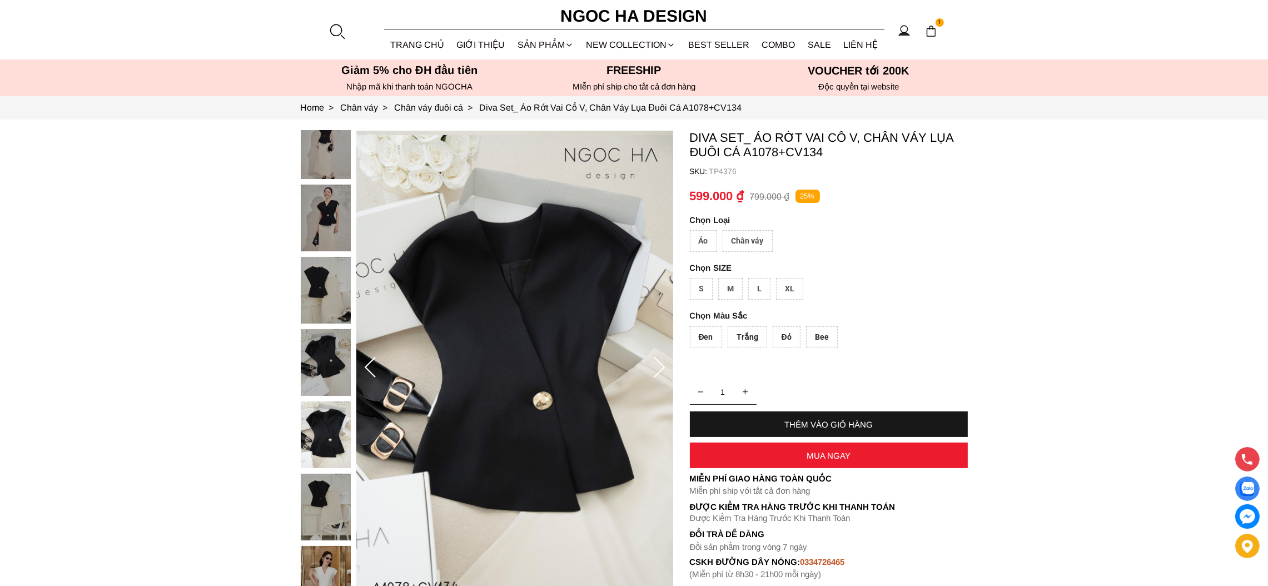
click at [658, 372] on icon at bounding box center [659, 368] width 22 height 22
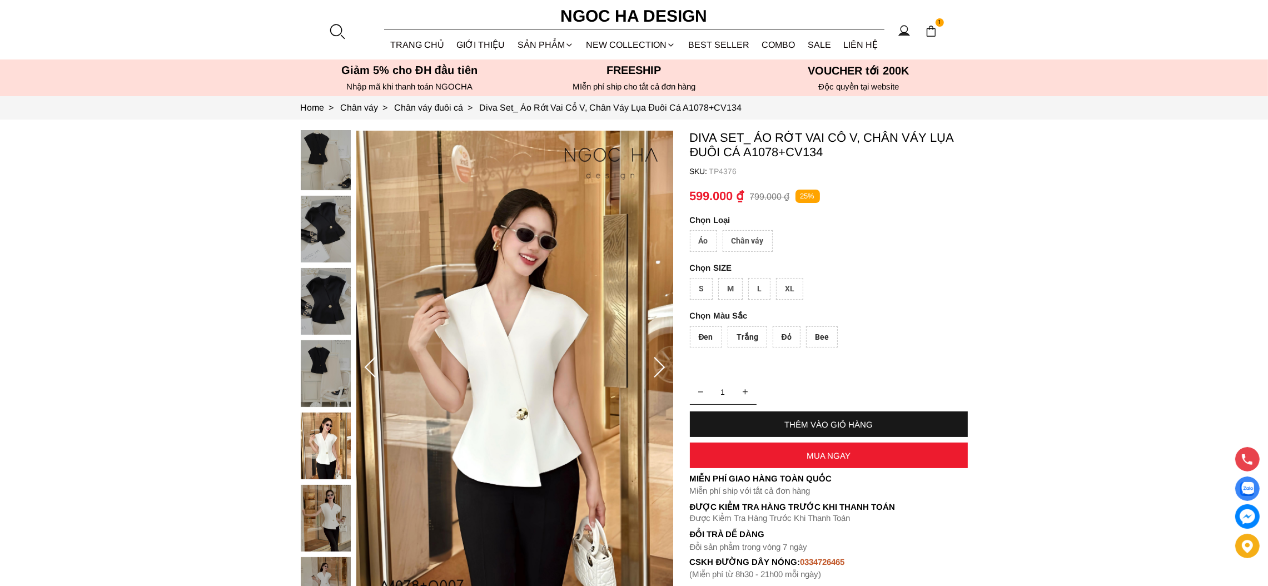
click at [658, 372] on icon at bounding box center [659, 368] width 22 height 22
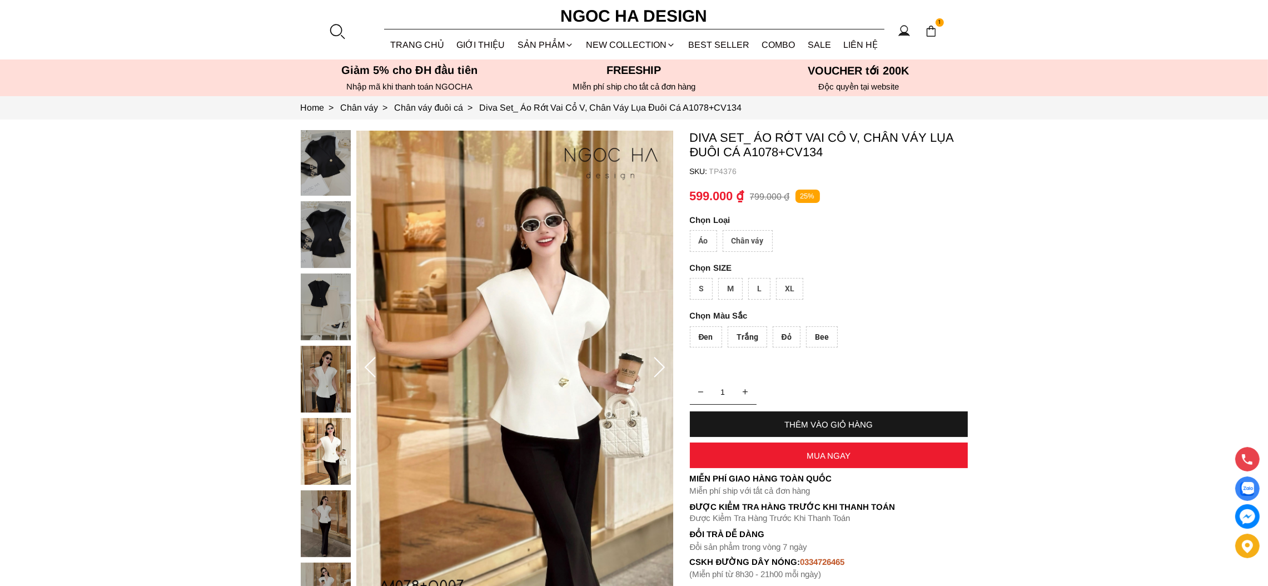
click at [658, 372] on icon at bounding box center [659, 368] width 22 height 22
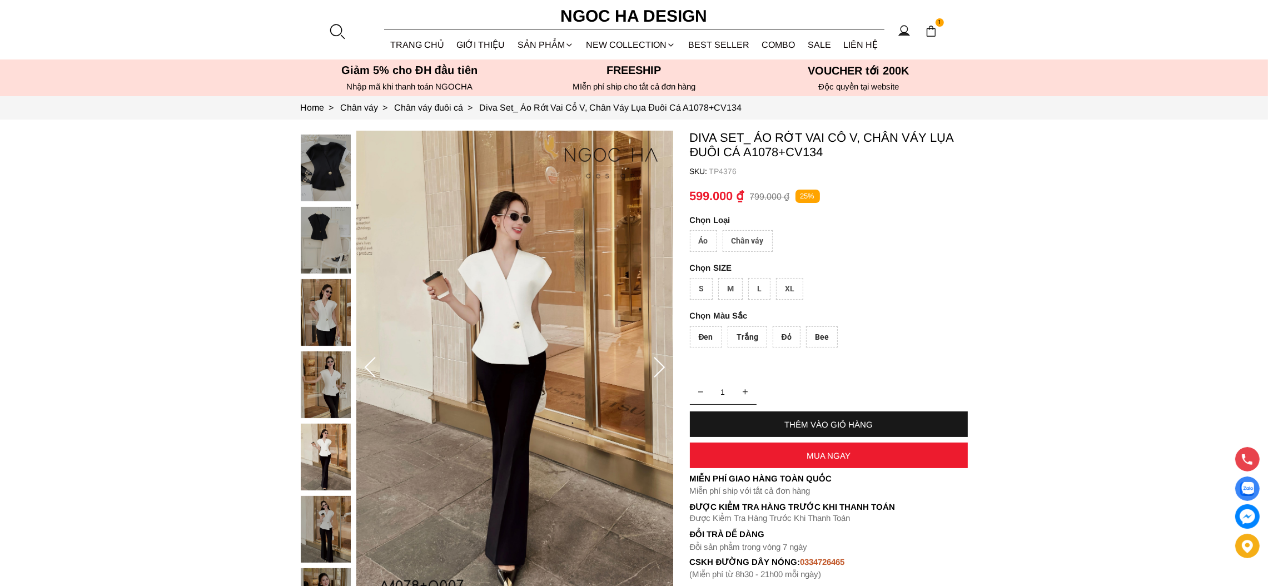
click at [658, 372] on icon at bounding box center [659, 368] width 22 height 22
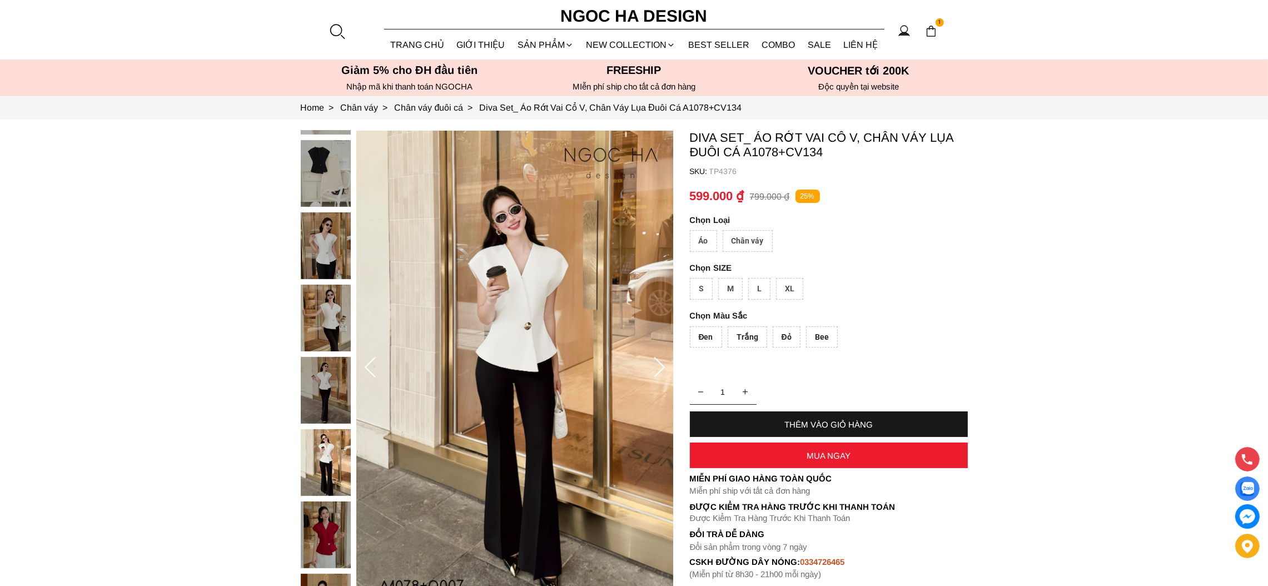
click at [658, 372] on icon at bounding box center [659, 368] width 22 height 22
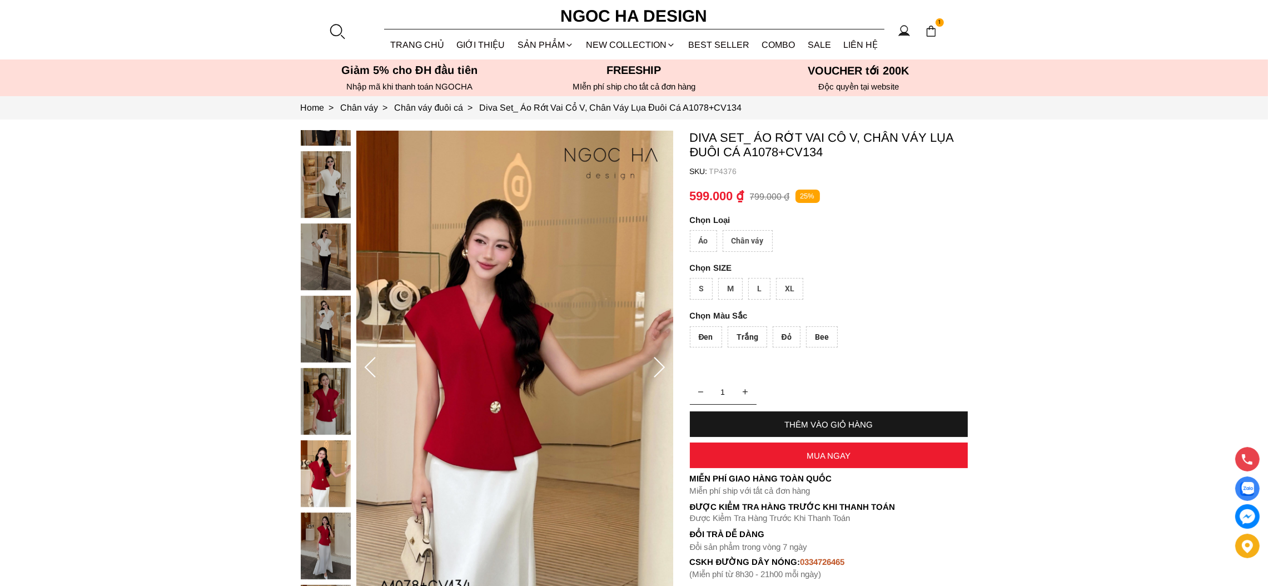
click at [658, 372] on icon at bounding box center [659, 368] width 22 height 22
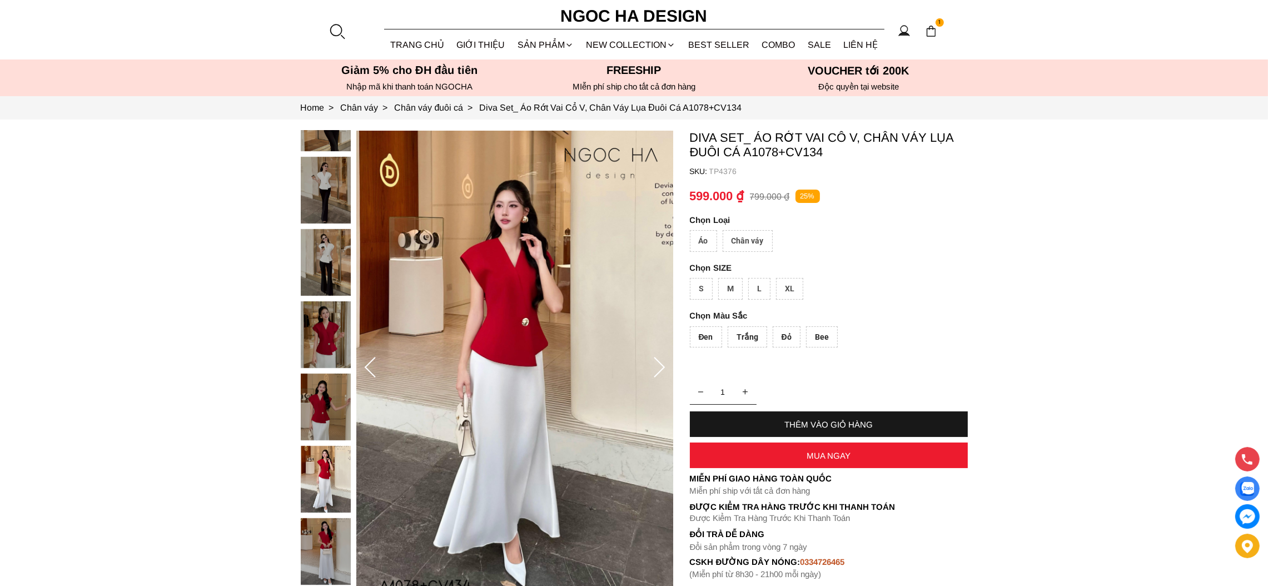
click at [658, 372] on icon at bounding box center [659, 368] width 22 height 22
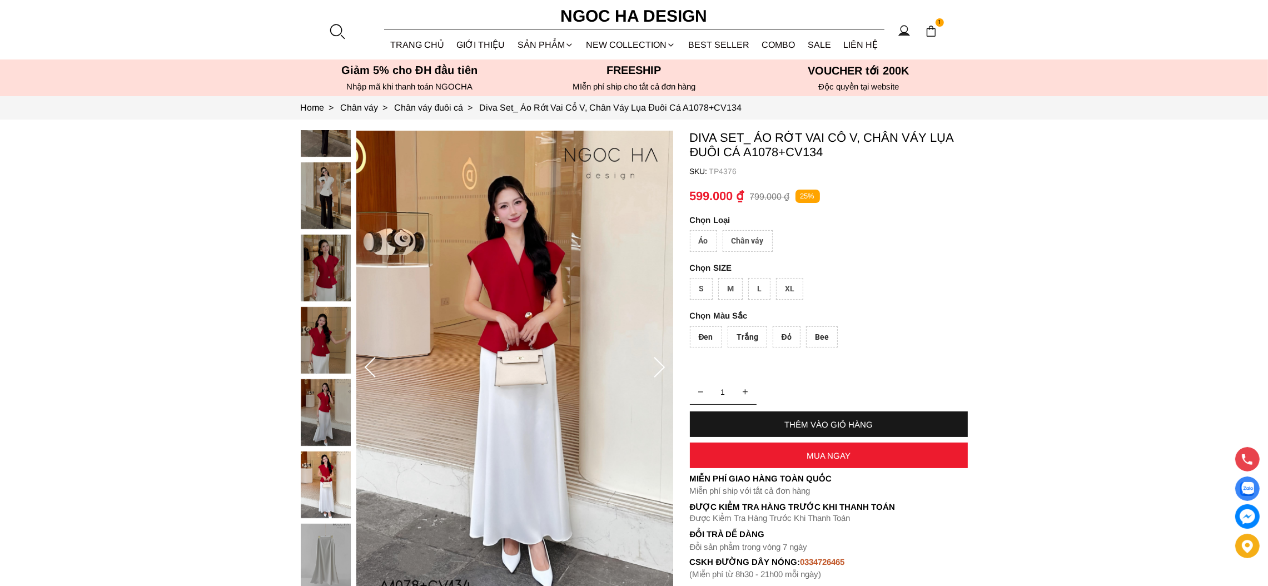
click at [658, 372] on icon at bounding box center [659, 368] width 22 height 22
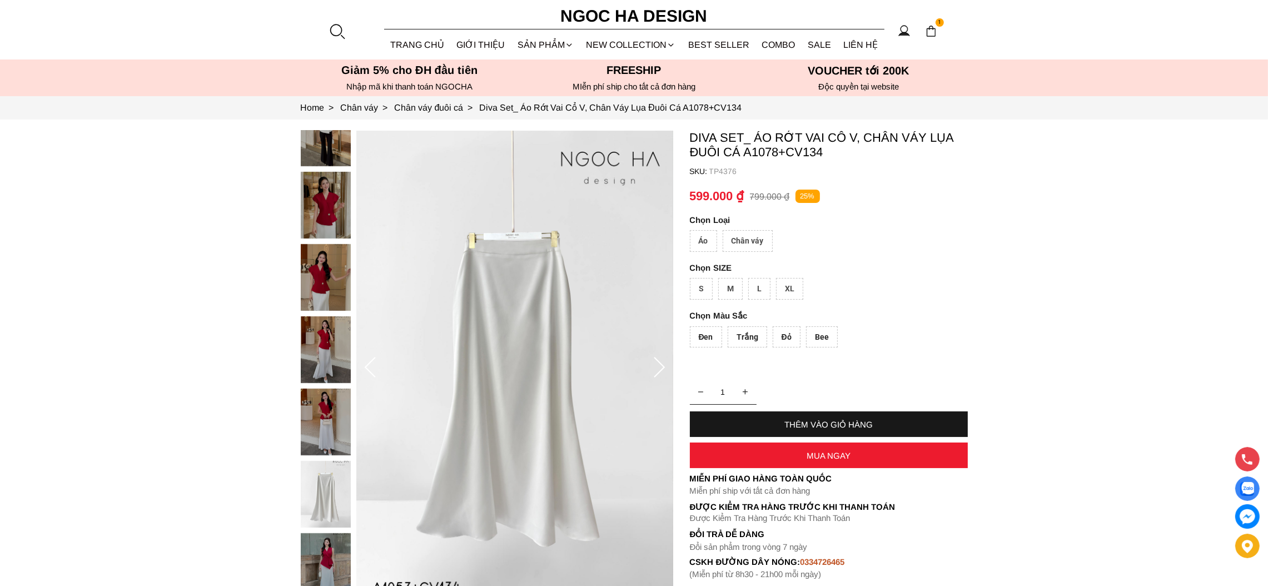
click at [658, 372] on icon at bounding box center [659, 368] width 22 height 22
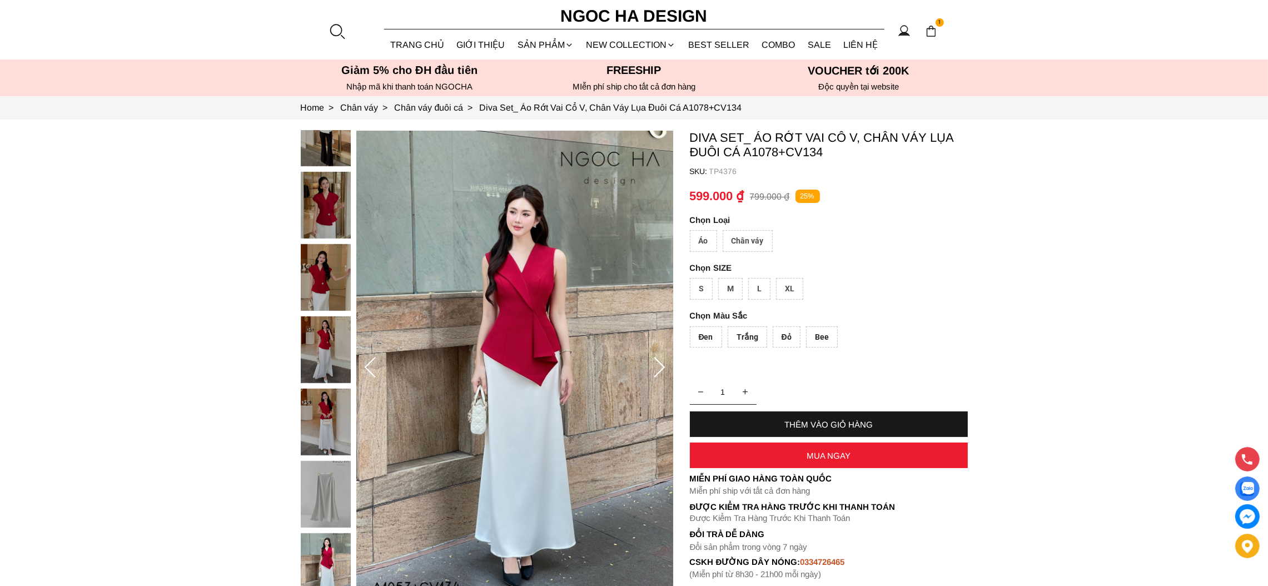
click at [658, 372] on icon at bounding box center [659, 368] width 22 height 22
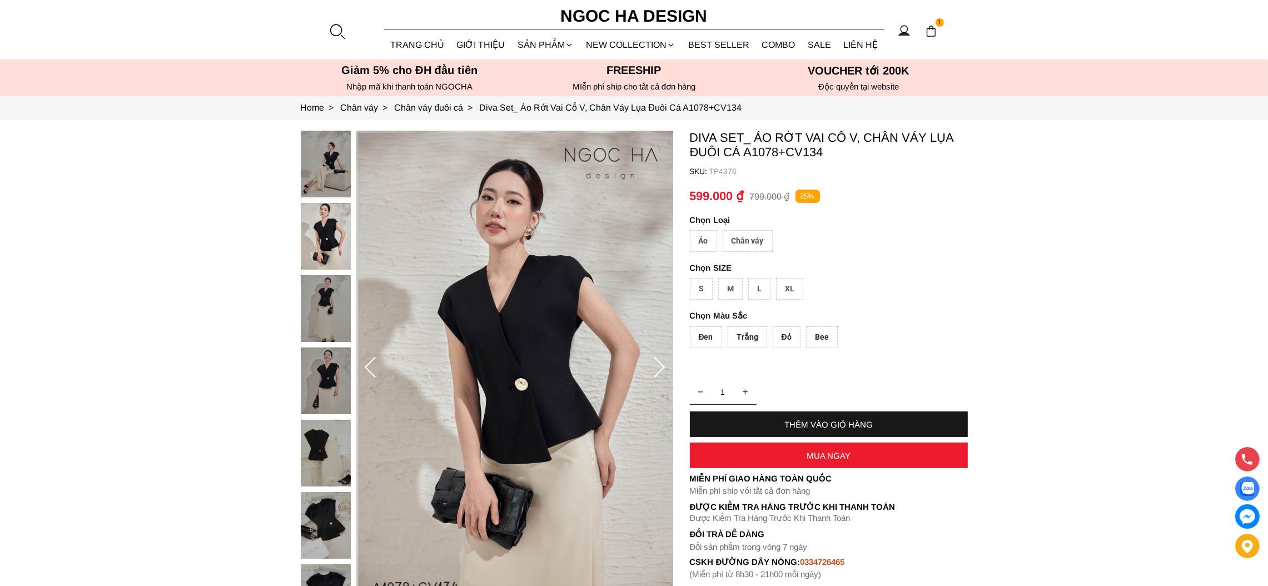
click at [658, 372] on icon at bounding box center [659, 368] width 22 height 22
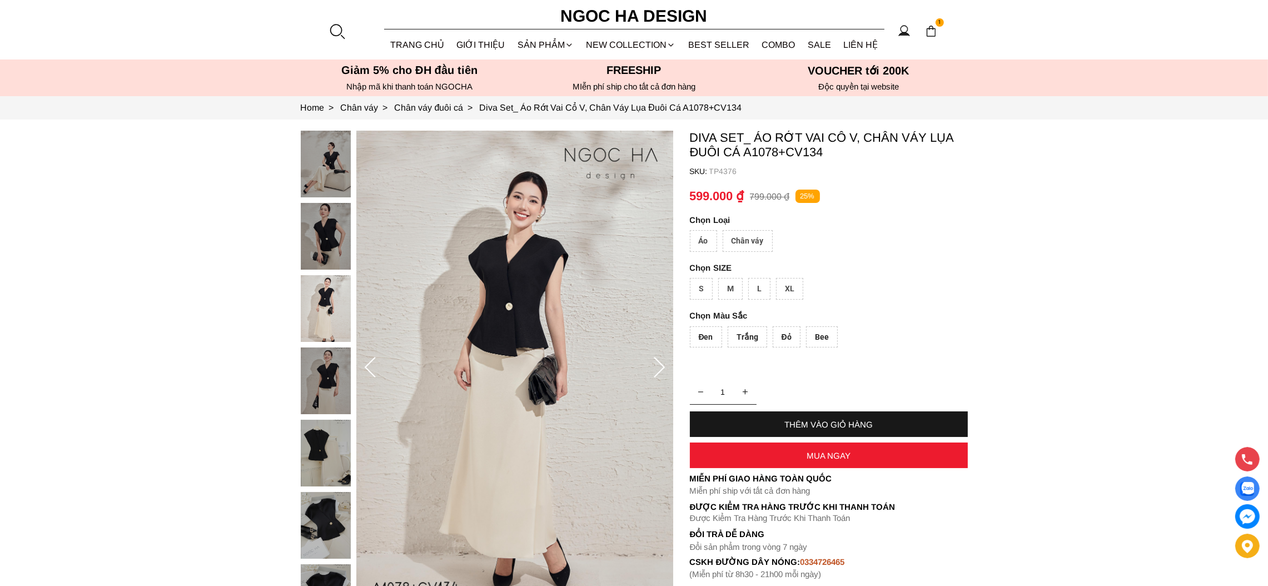
click at [1019, 353] on section "Diva Set_ Áo Rớt Vai Cổ V, Chân Váy Lụa Đuôi Cá A1078+CV134 SKU: TP4376 Áo Chân…" at bounding box center [634, 368] width 1268 height 497
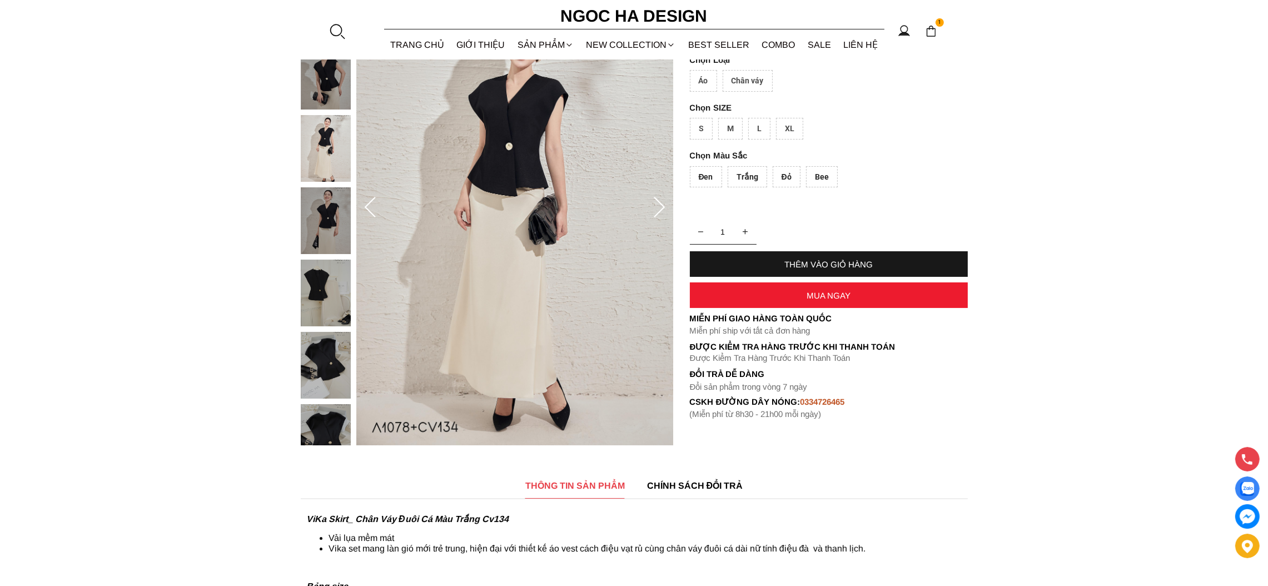
scroll to position [167, 0]
